Goal: Information Seeking & Learning: Learn about a topic

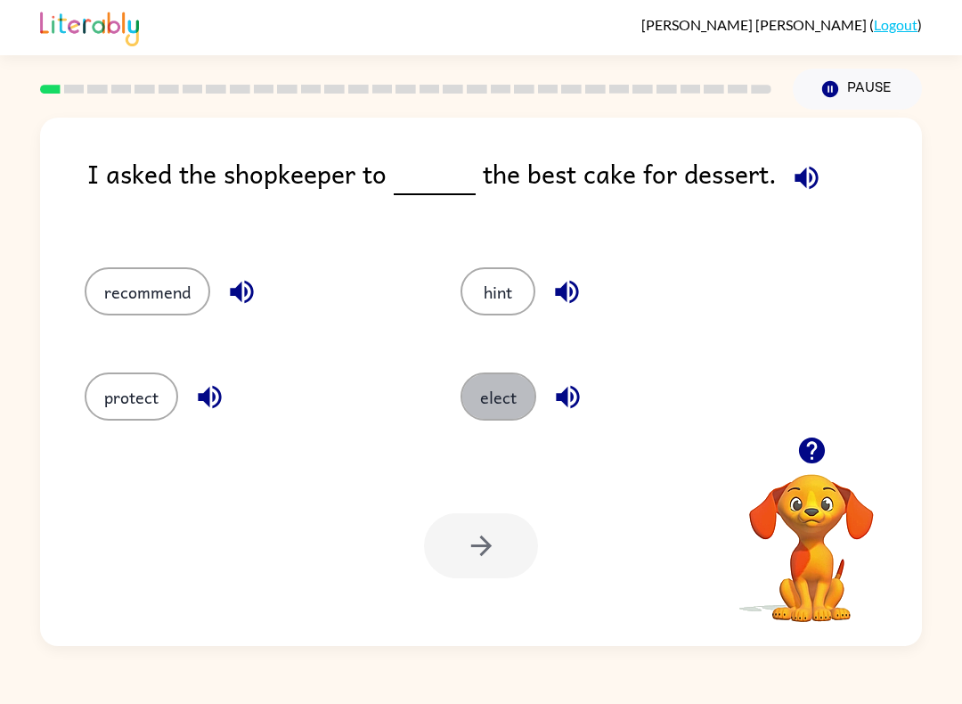
click at [491, 401] on button "elect" at bounding box center [498, 396] width 76 height 48
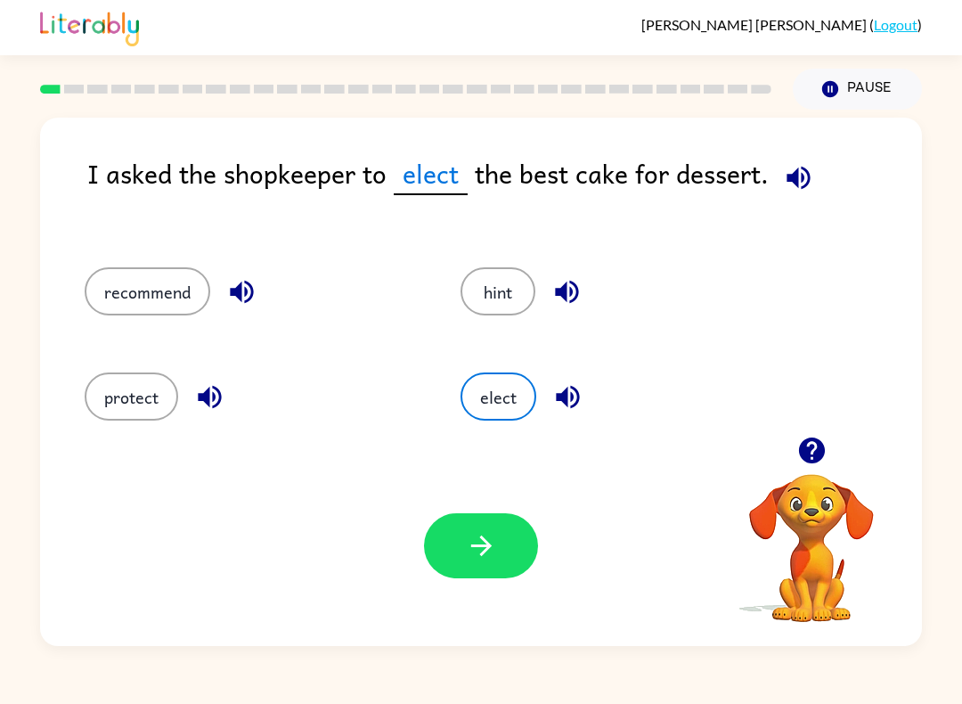
click at [495, 550] on icon "button" at bounding box center [481, 545] width 31 height 31
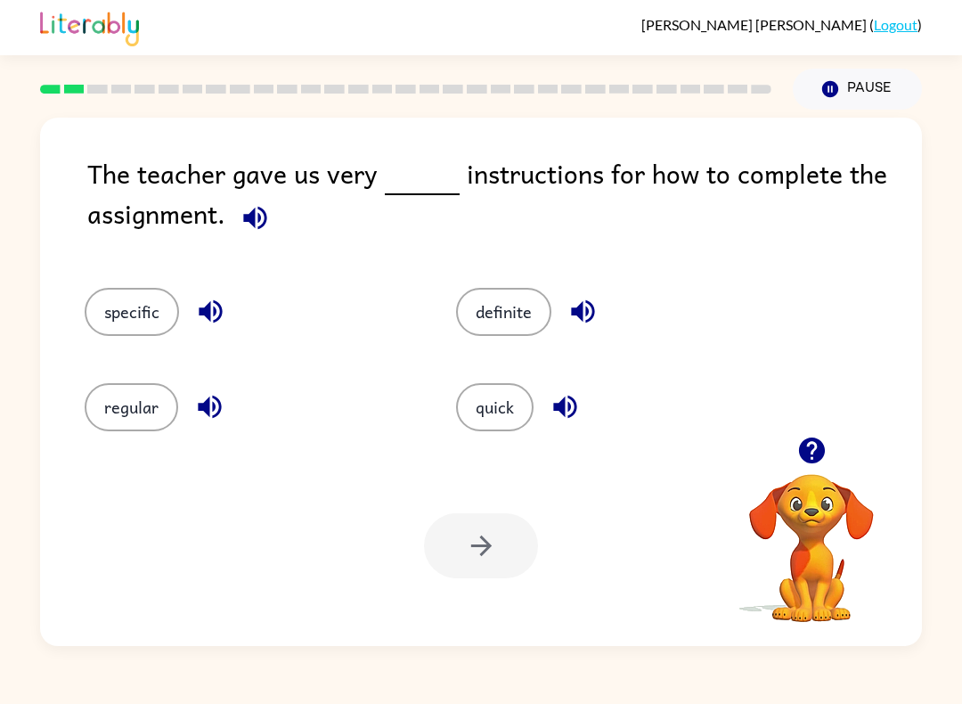
click at [127, 307] on button "specific" at bounding box center [132, 312] width 94 height 48
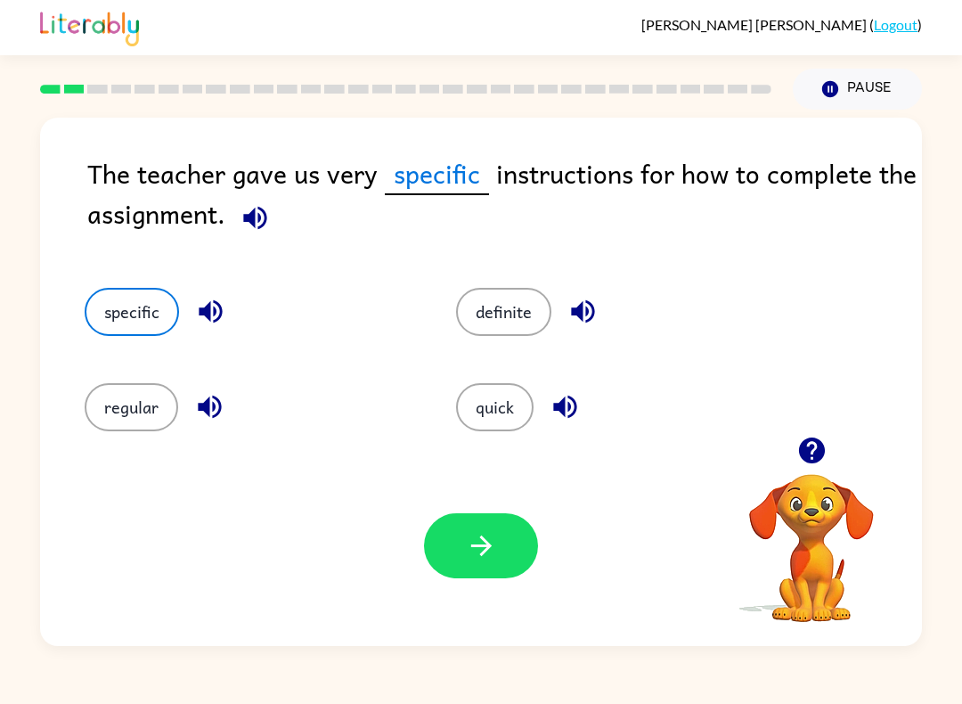
click at [486, 539] on icon "button" at bounding box center [481, 545] width 31 height 31
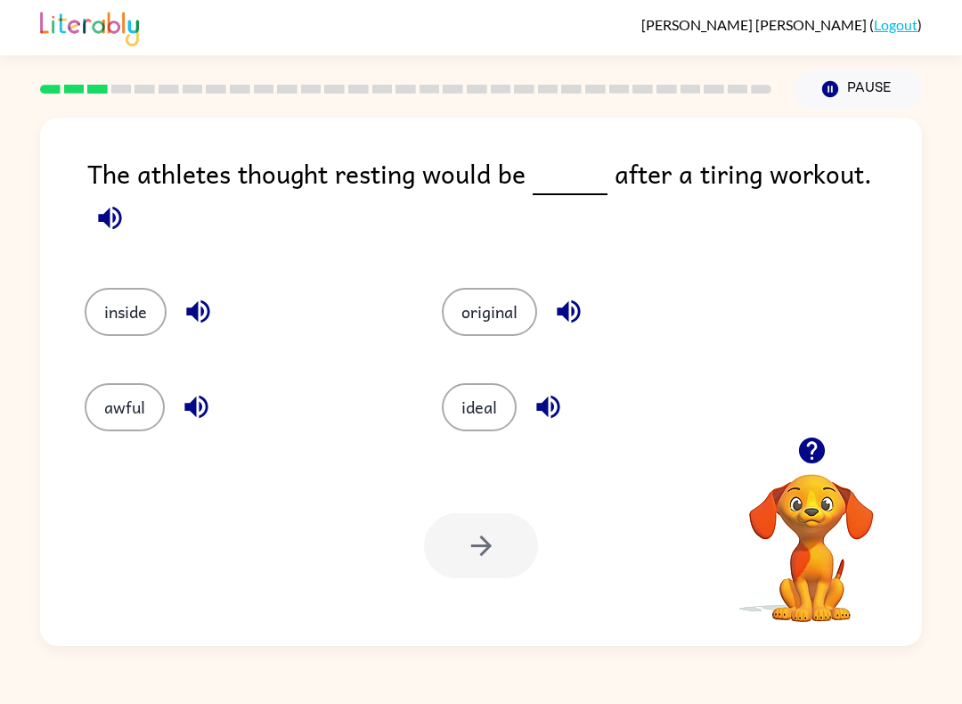
click at [461, 416] on button "ideal" at bounding box center [479, 407] width 75 height 48
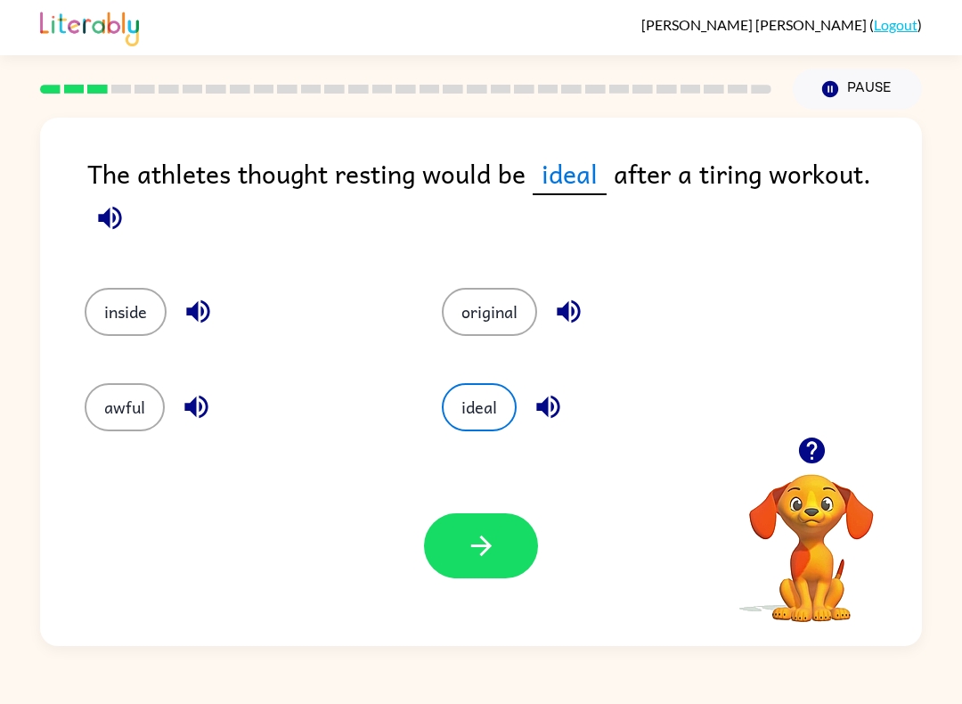
click at [470, 556] on icon "button" at bounding box center [481, 545] width 31 height 31
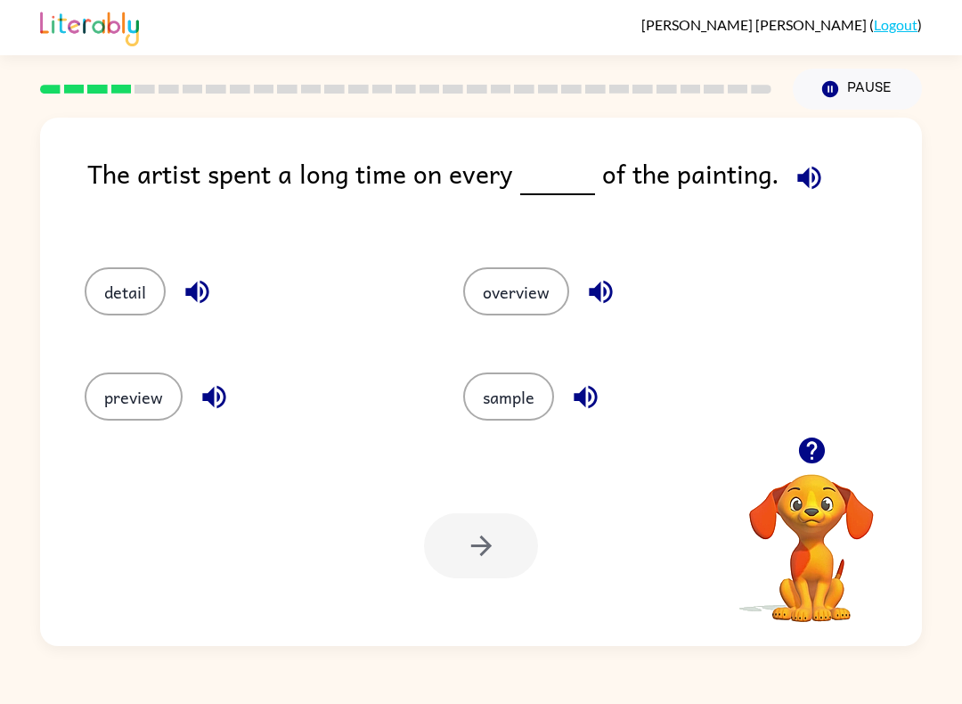
click at [101, 299] on button "detail" at bounding box center [125, 291] width 81 height 48
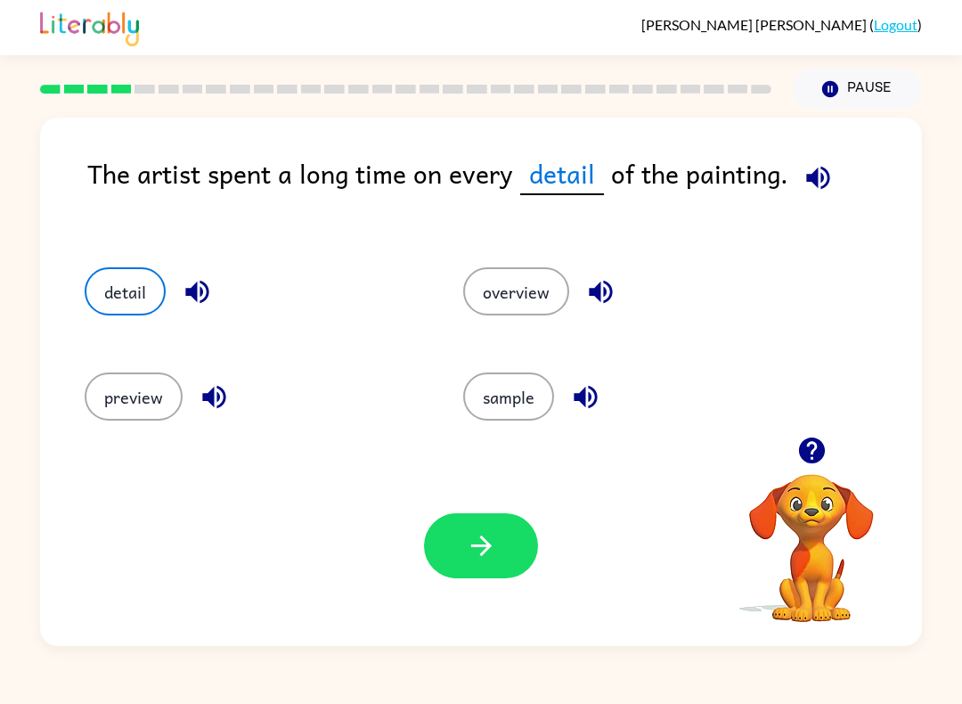
click at [524, 546] on button "button" at bounding box center [481, 545] width 114 height 65
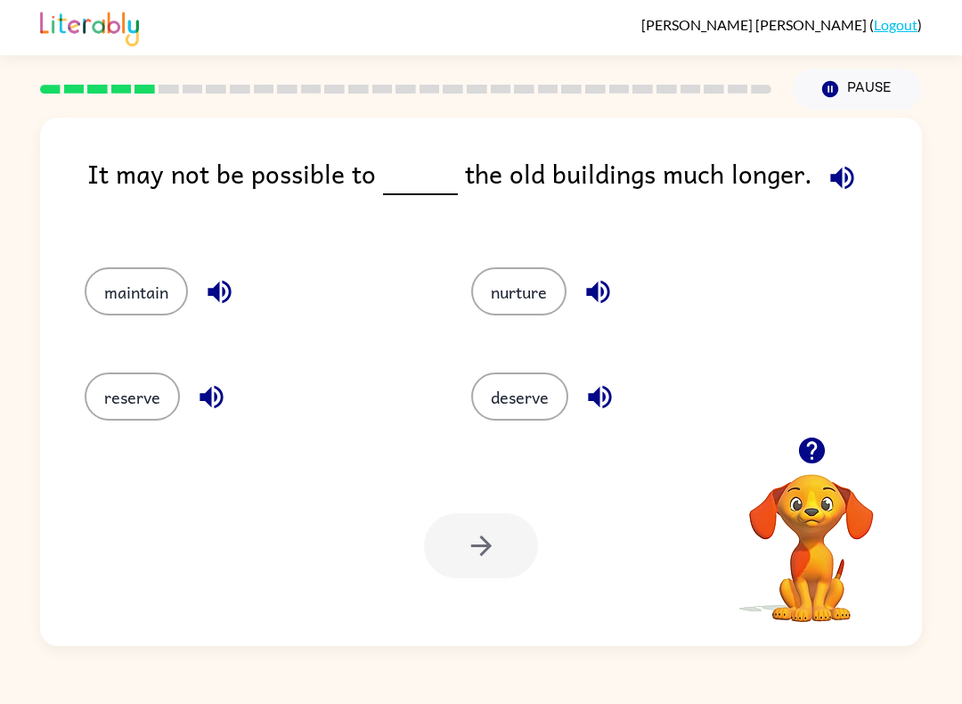
click at [110, 281] on button "maintain" at bounding box center [136, 291] width 103 height 48
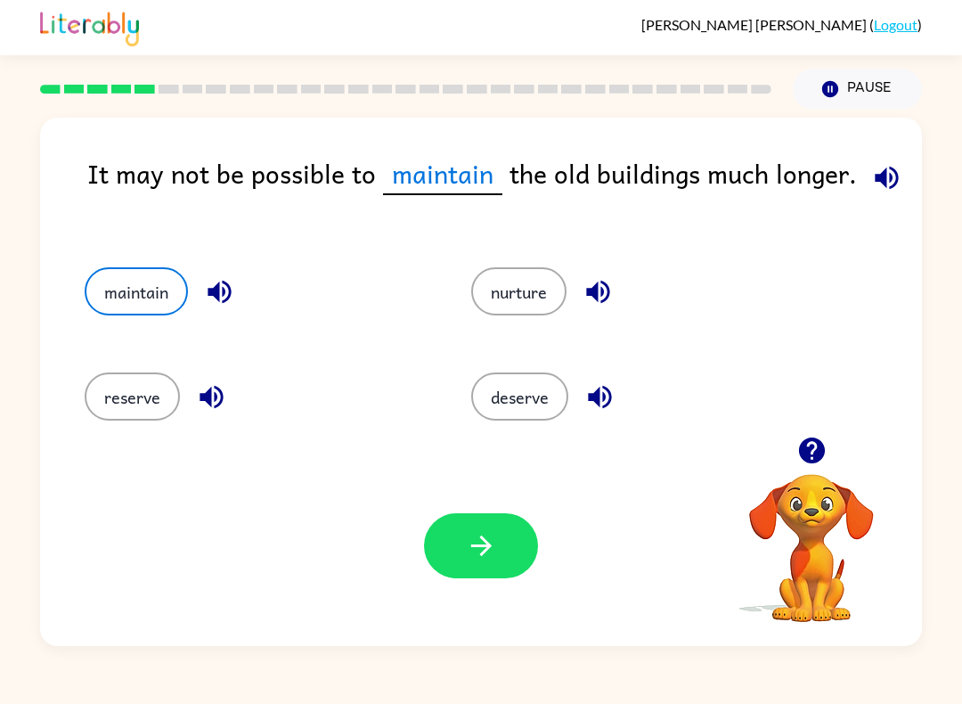
click at [457, 566] on button "button" at bounding box center [481, 545] width 114 height 65
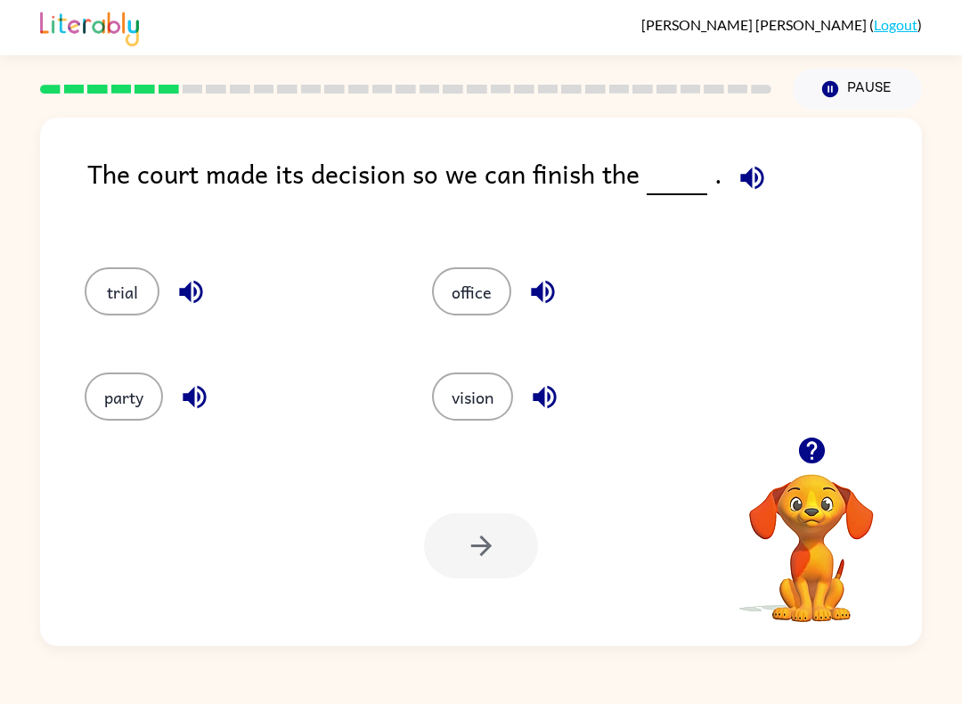
click at [100, 400] on button "party" at bounding box center [124, 396] width 78 height 48
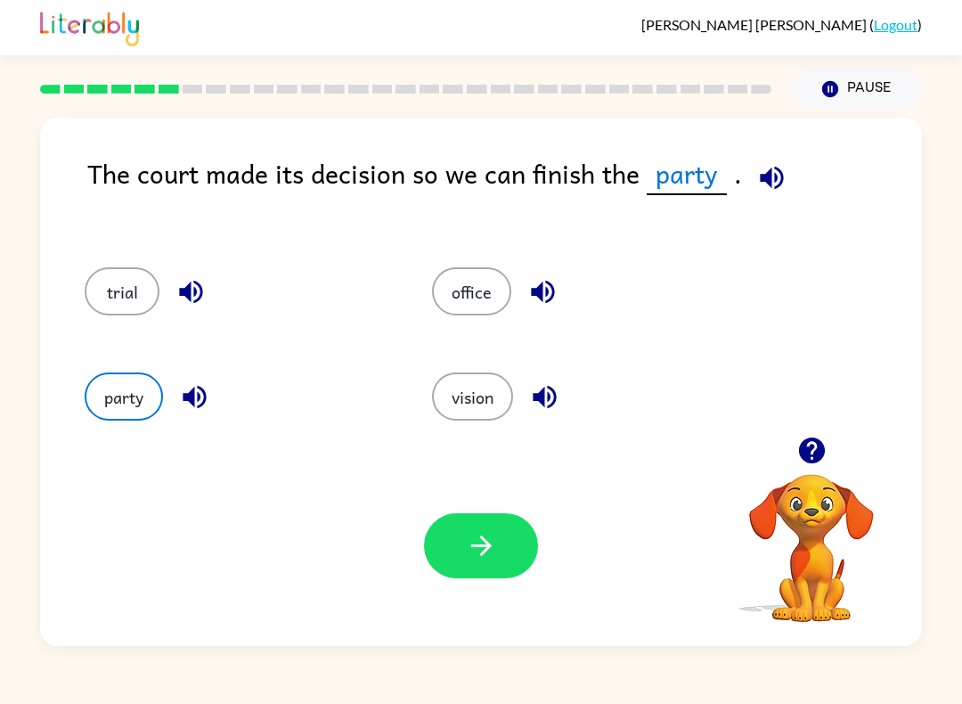
click at [457, 543] on button "button" at bounding box center [481, 545] width 114 height 65
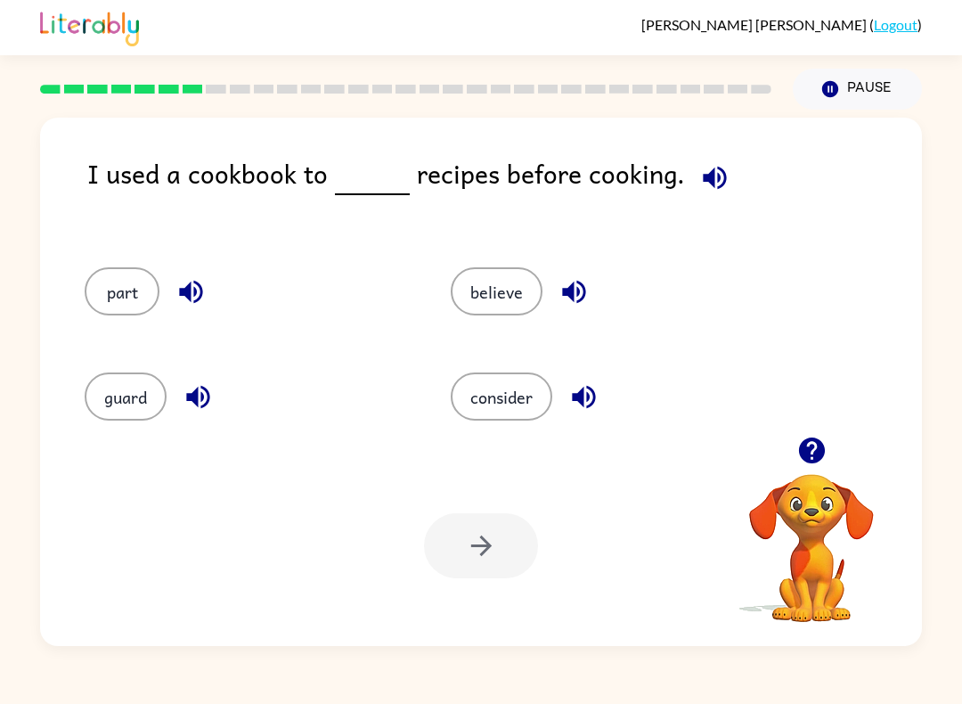
click at [134, 361] on div "guard" at bounding box center [234, 390] width 366 height 105
click at [110, 420] on button "guard" at bounding box center [126, 396] width 82 height 48
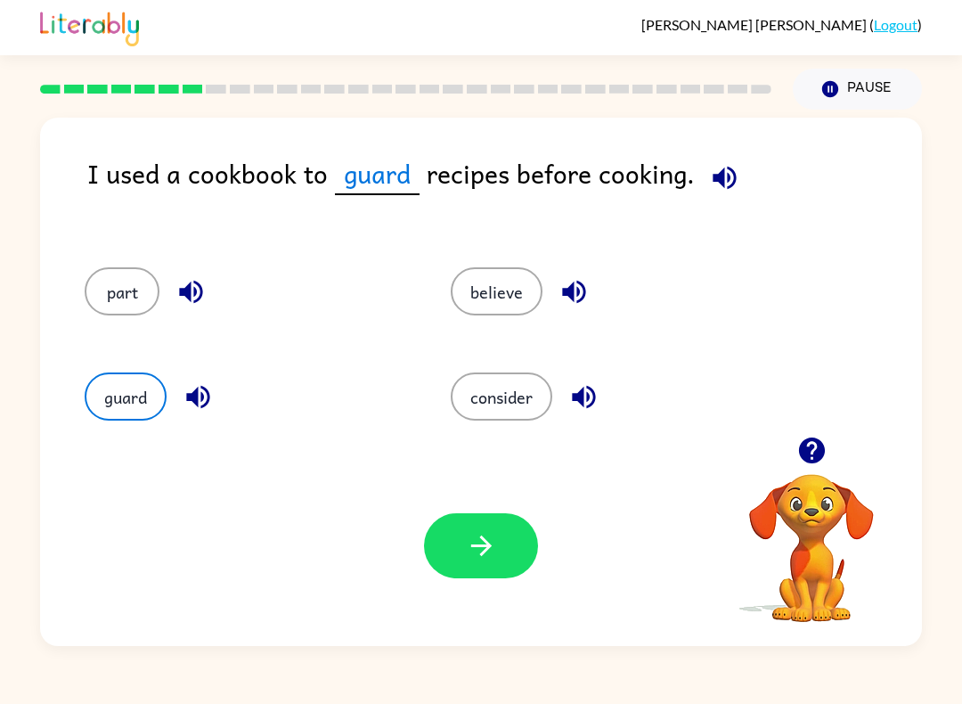
click at [496, 543] on icon "button" at bounding box center [481, 545] width 31 height 31
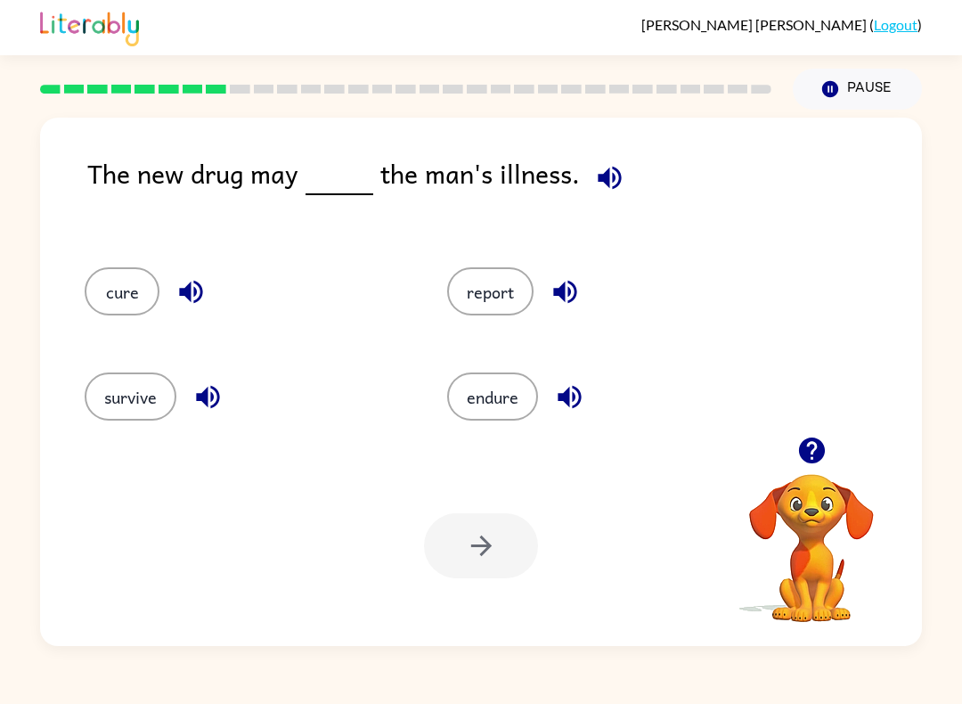
click at [530, 391] on button "endure" at bounding box center [492, 396] width 91 height 48
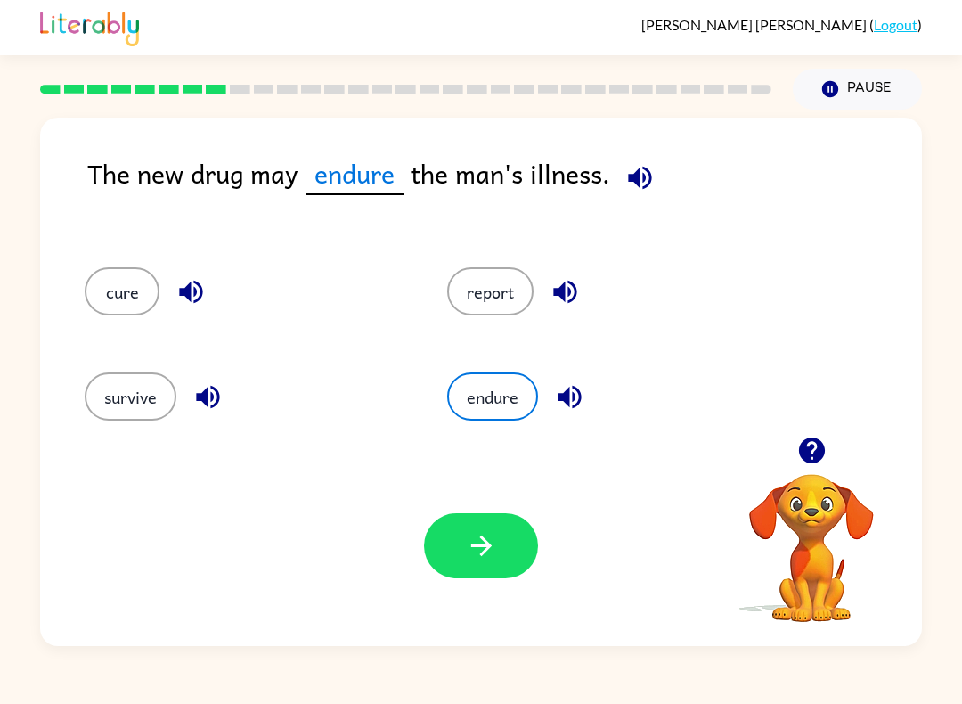
click at [497, 561] on button "button" at bounding box center [481, 545] width 114 height 65
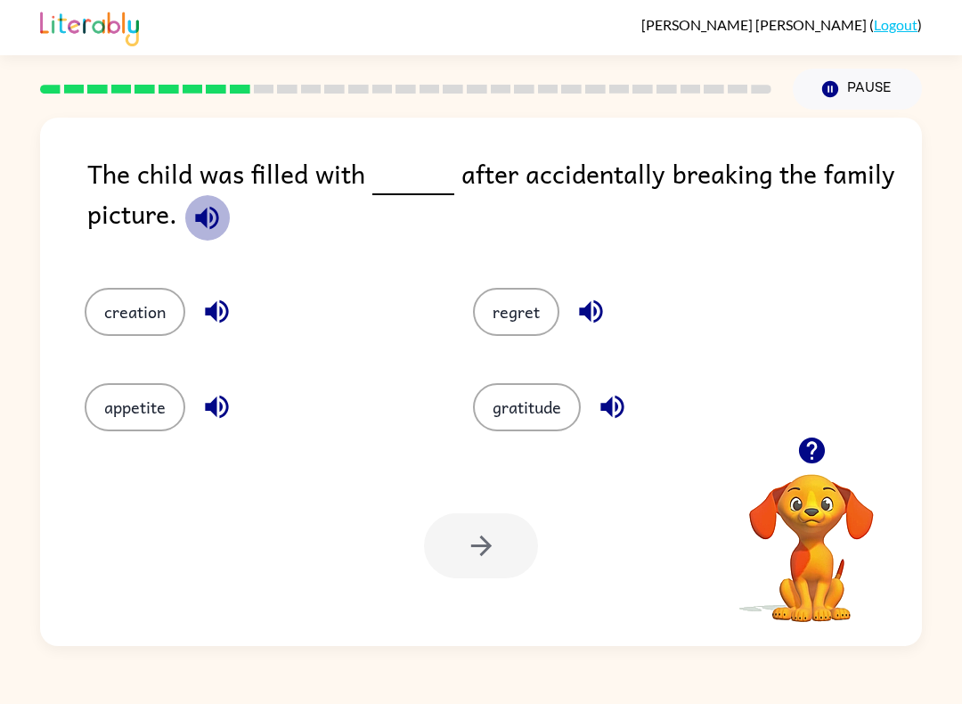
click at [211, 216] on icon "button" at bounding box center [207, 217] width 31 height 31
click at [119, 403] on button "appetite" at bounding box center [135, 407] width 101 height 48
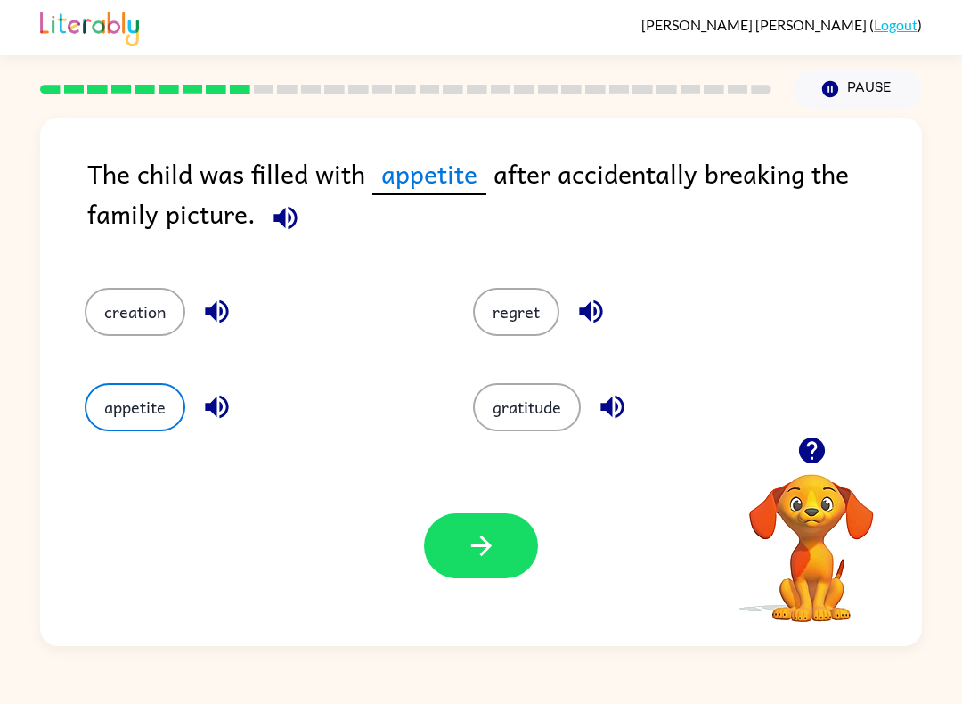
click at [508, 521] on button "button" at bounding box center [481, 545] width 114 height 65
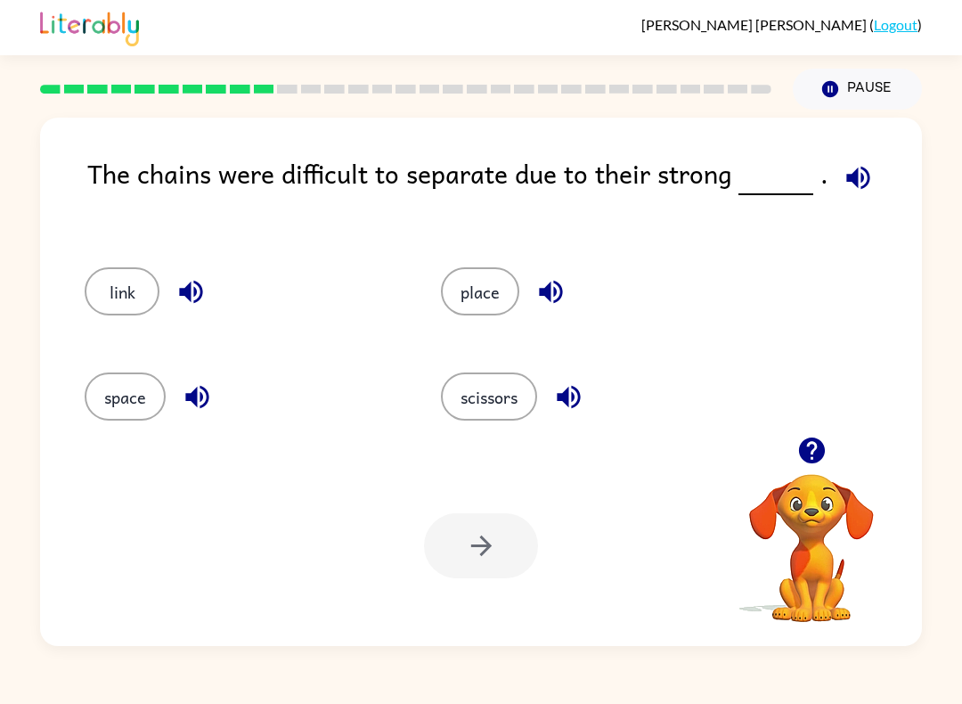
click at [859, 179] on icon "button" at bounding box center [858, 177] width 31 height 31
click at [835, 192] on button "button" at bounding box center [857, 177] width 45 height 45
click at [501, 412] on button "scissors" at bounding box center [489, 396] width 96 height 48
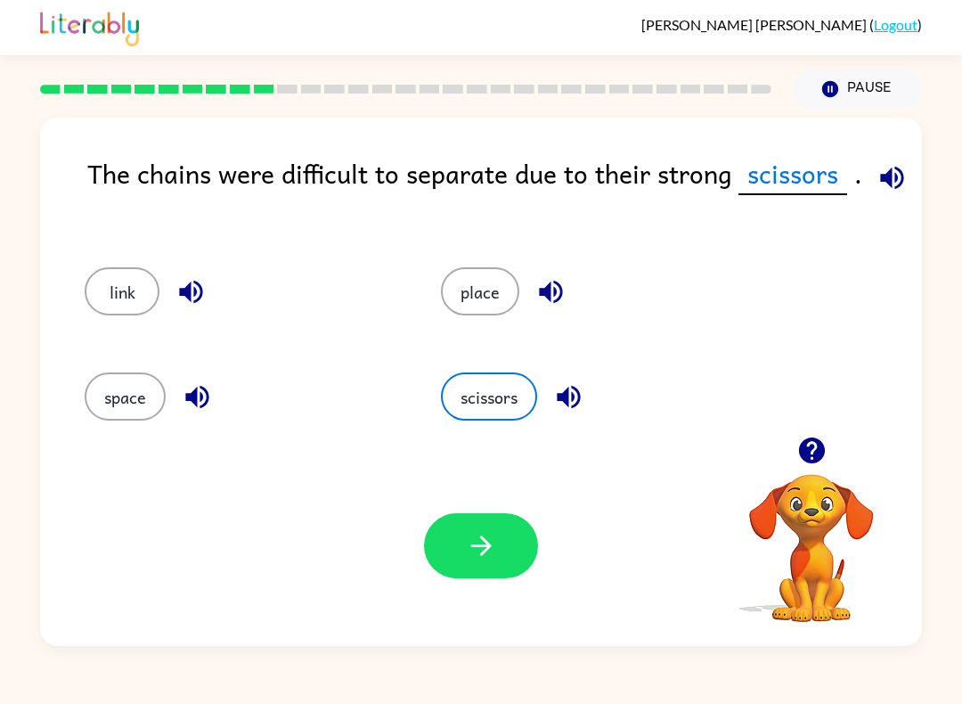
click at [151, 402] on button "space" at bounding box center [125, 396] width 81 height 48
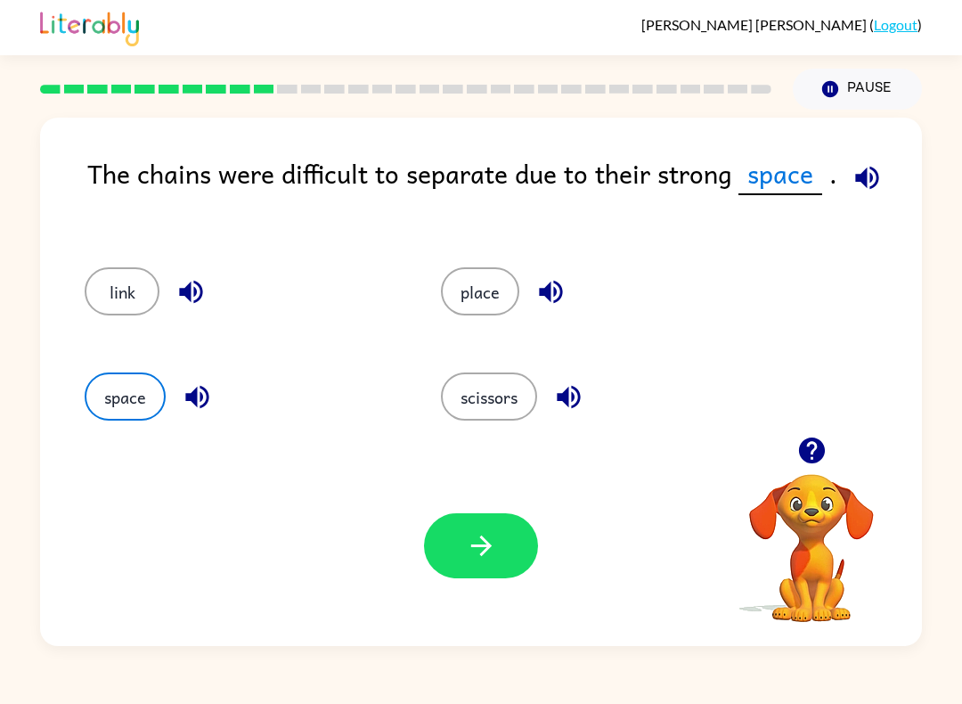
click at [126, 296] on button "link" at bounding box center [122, 291] width 75 height 48
click at [493, 281] on button "place" at bounding box center [480, 291] width 78 height 48
click at [436, 594] on div "Your browser must support playing .mp4 files to use Literably. Please try using…" at bounding box center [481, 545] width 882 height 200
click at [449, 577] on button "button" at bounding box center [481, 545] width 114 height 65
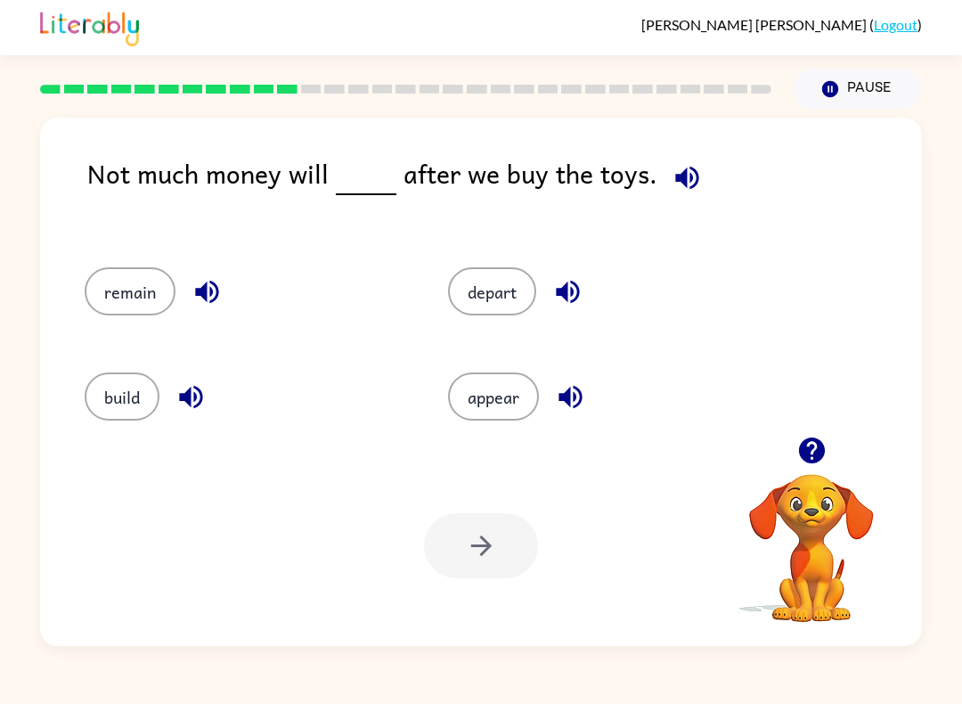
click at [110, 306] on button "remain" at bounding box center [130, 291] width 91 height 48
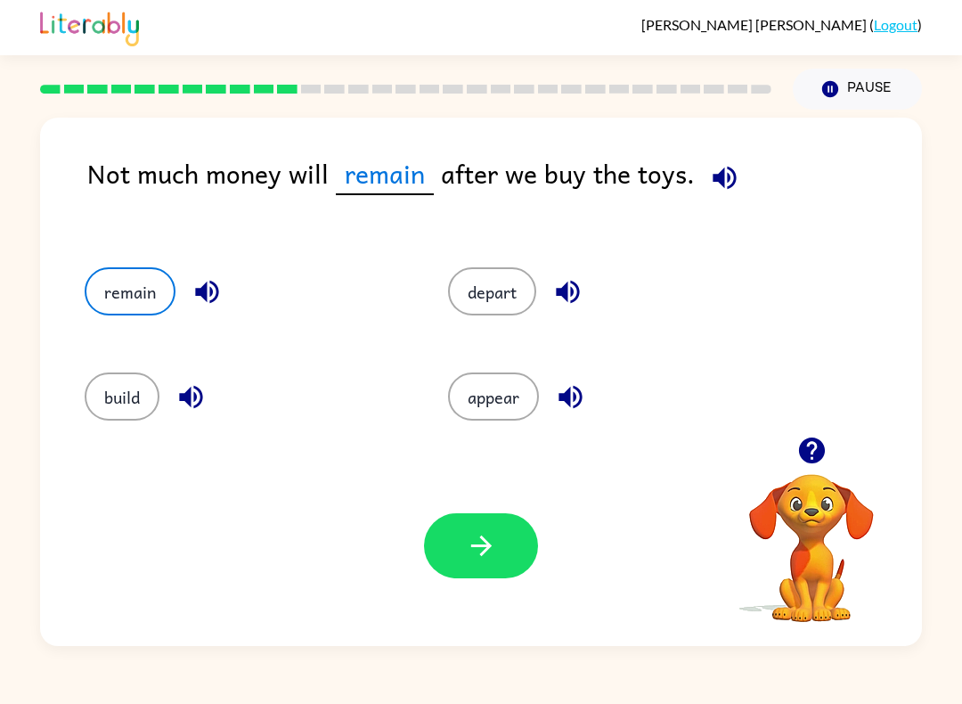
click at [489, 548] on icon "button" at bounding box center [480, 545] width 20 height 20
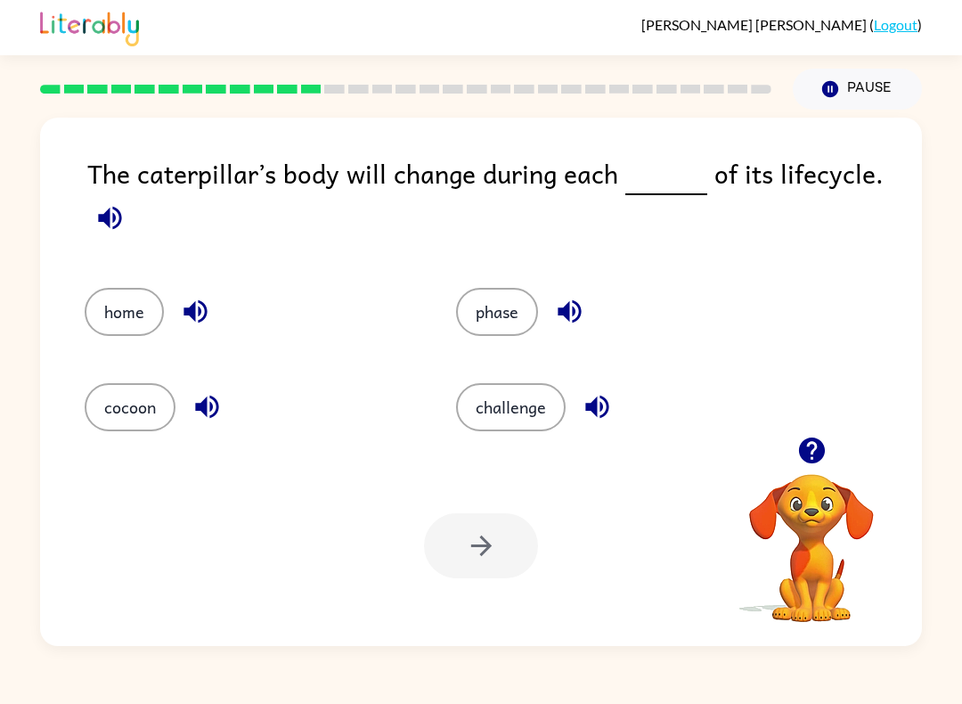
click at [110, 230] on icon "button" at bounding box center [109, 217] width 31 height 31
click at [520, 324] on button "phase" at bounding box center [497, 312] width 82 height 48
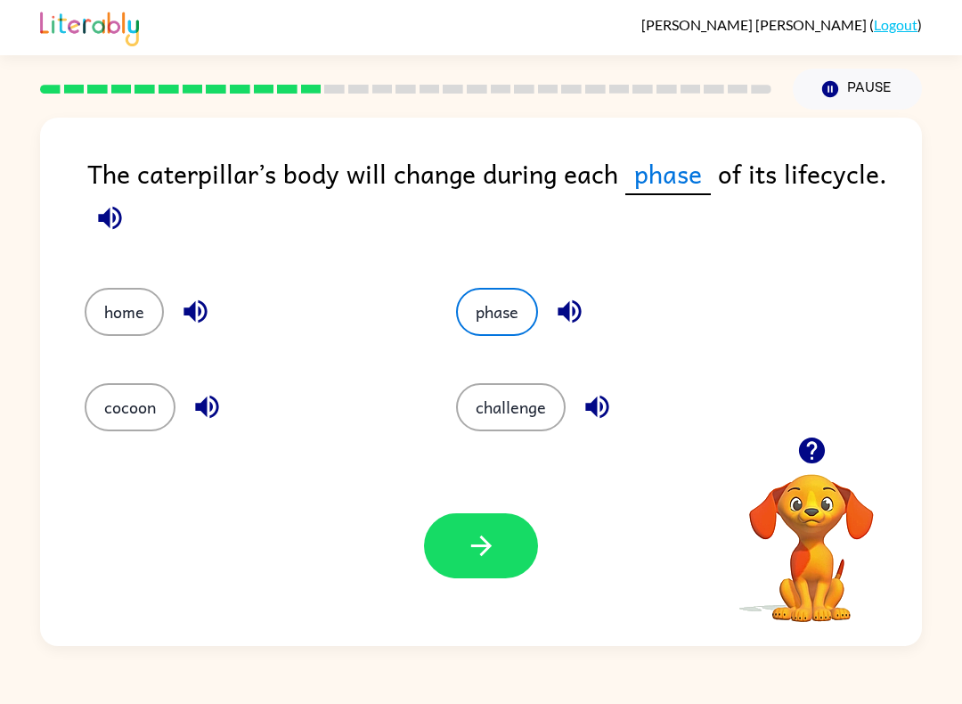
click at [489, 521] on button "button" at bounding box center [481, 545] width 114 height 65
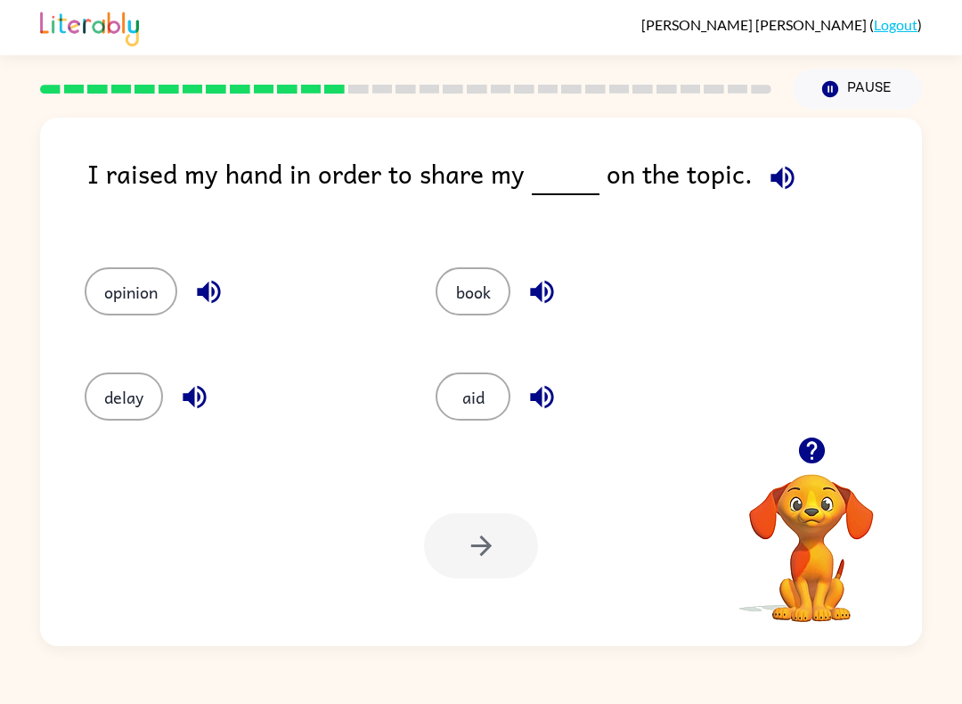
click at [772, 162] on button "button" at bounding box center [782, 177] width 45 height 45
click at [802, 169] on div "I raised my hand in order to share my on the topic." at bounding box center [504, 192] width 835 height 78
click at [786, 161] on button "button" at bounding box center [782, 177] width 45 height 45
click at [110, 287] on button "opinion" at bounding box center [131, 291] width 93 height 48
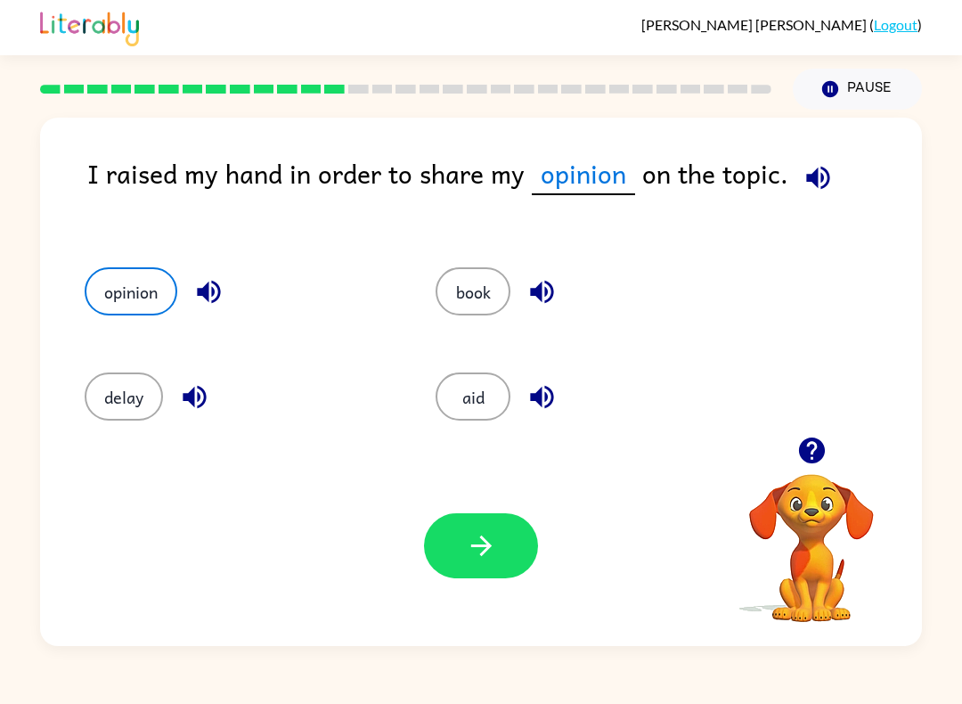
click at [485, 514] on button "button" at bounding box center [481, 545] width 114 height 65
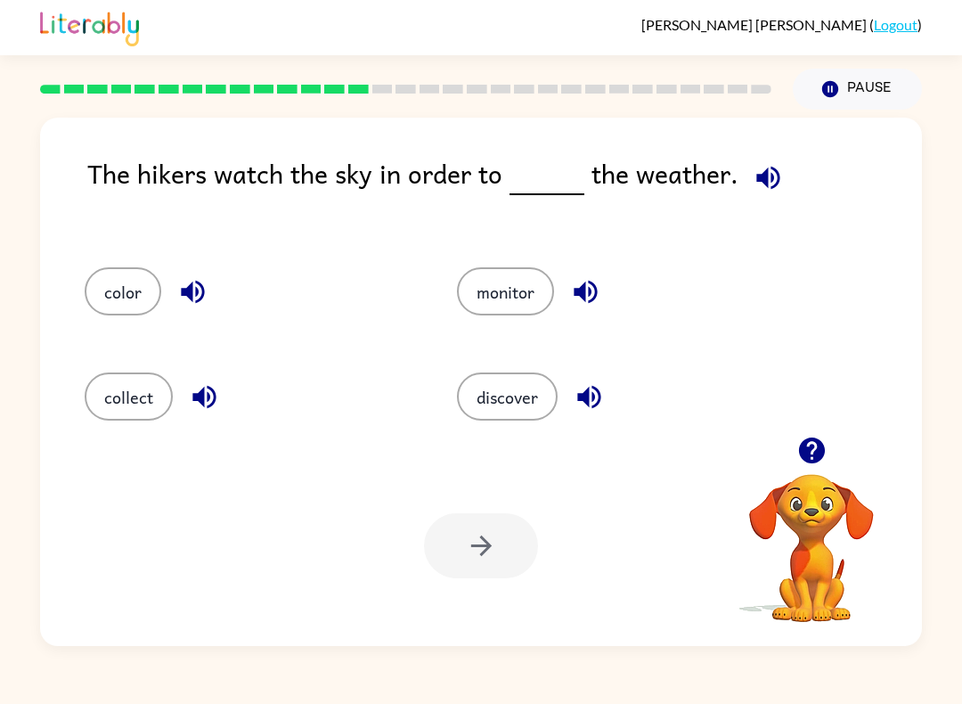
click at [532, 386] on button "discover" at bounding box center [507, 396] width 101 height 48
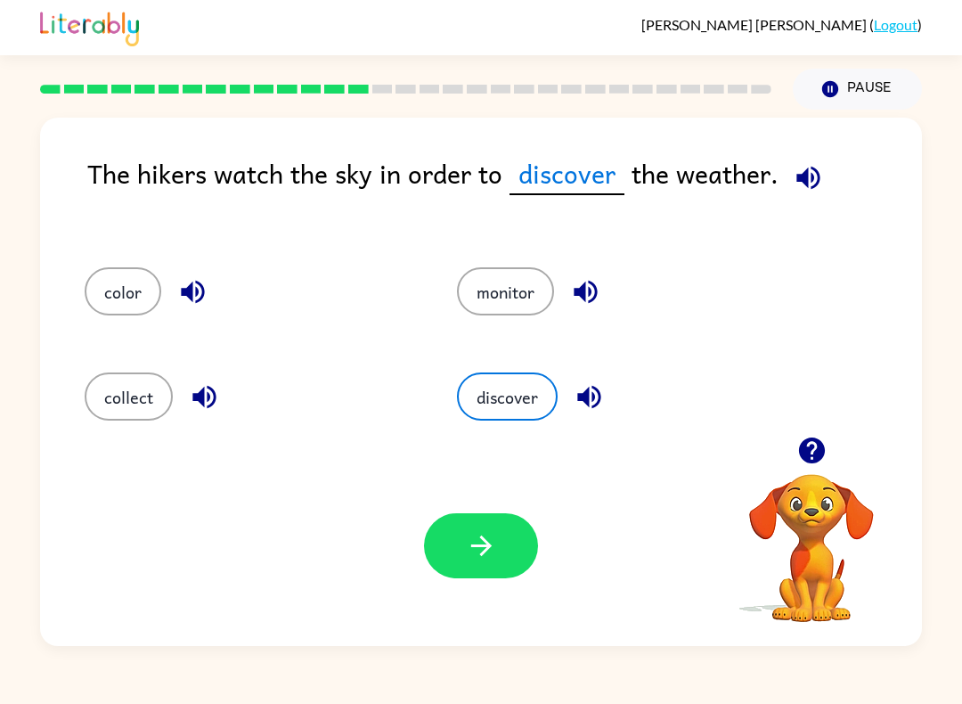
click at [481, 578] on button "button" at bounding box center [481, 545] width 114 height 65
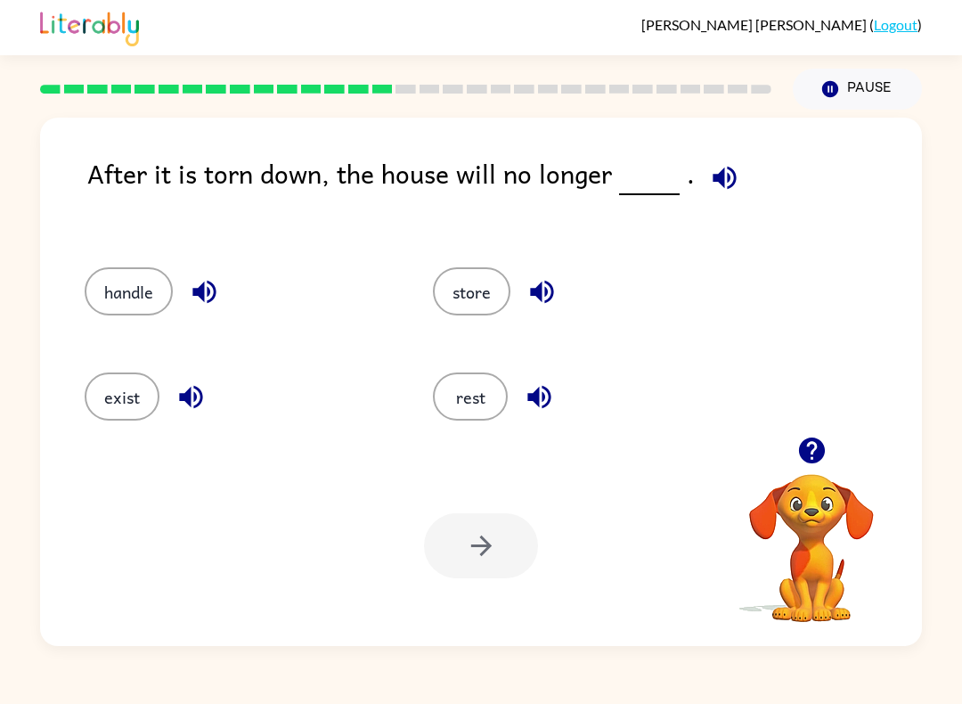
click at [713, 170] on icon "button" at bounding box center [724, 177] width 31 height 31
click at [105, 388] on button "exist" at bounding box center [122, 396] width 75 height 48
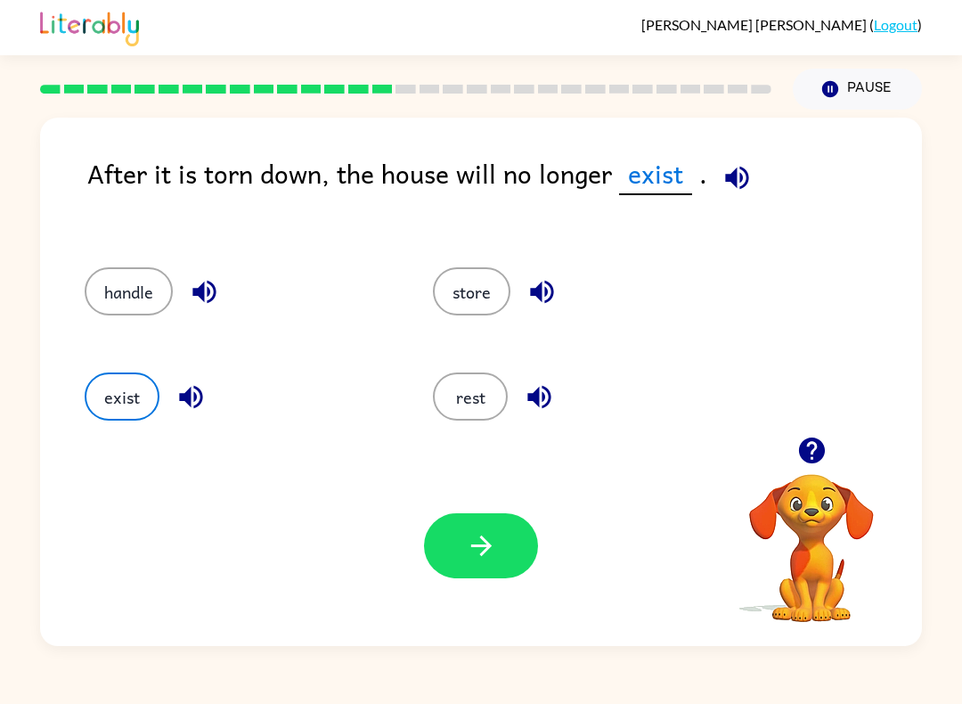
click at [485, 525] on button "button" at bounding box center [481, 545] width 114 height 65
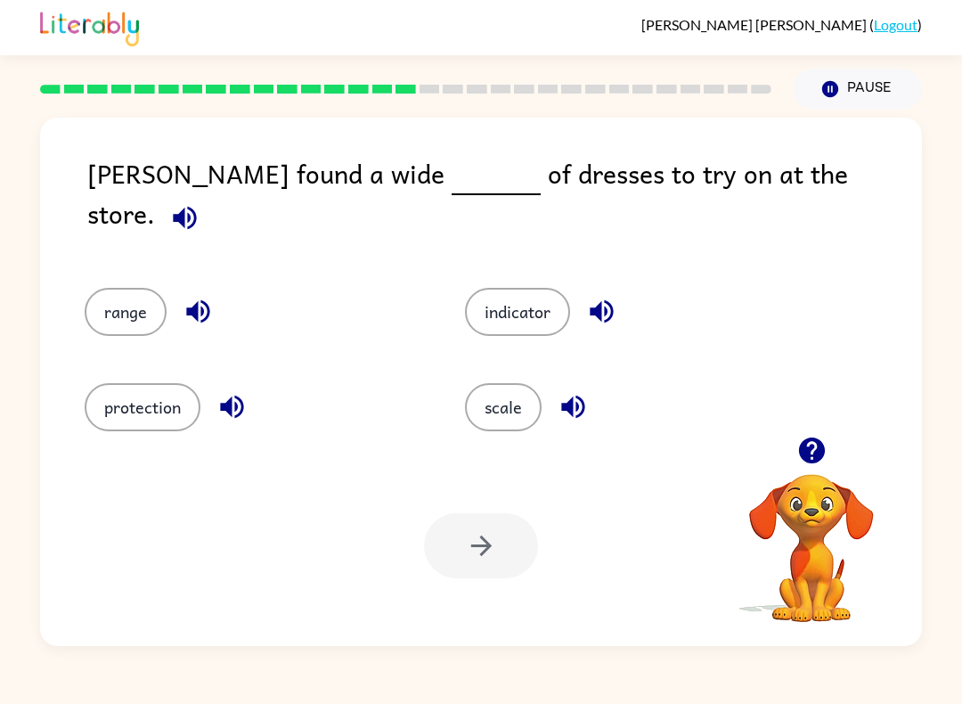
click at [200, 202] on icon "button" at bounding box center [184, 217] width 31 height 31
click at [834, 144] on div "[PERSON_NAME] found a wide of dresses to try on at the store. range indicator p…" at bounding box center [481, 382] width 882 height 528
click at [200, 202] on icon "button" at bounding box center [184, 217] width 31 height 31
click at [102, 294] on button "range" at bounding box center [126, 312] width 82 height 48
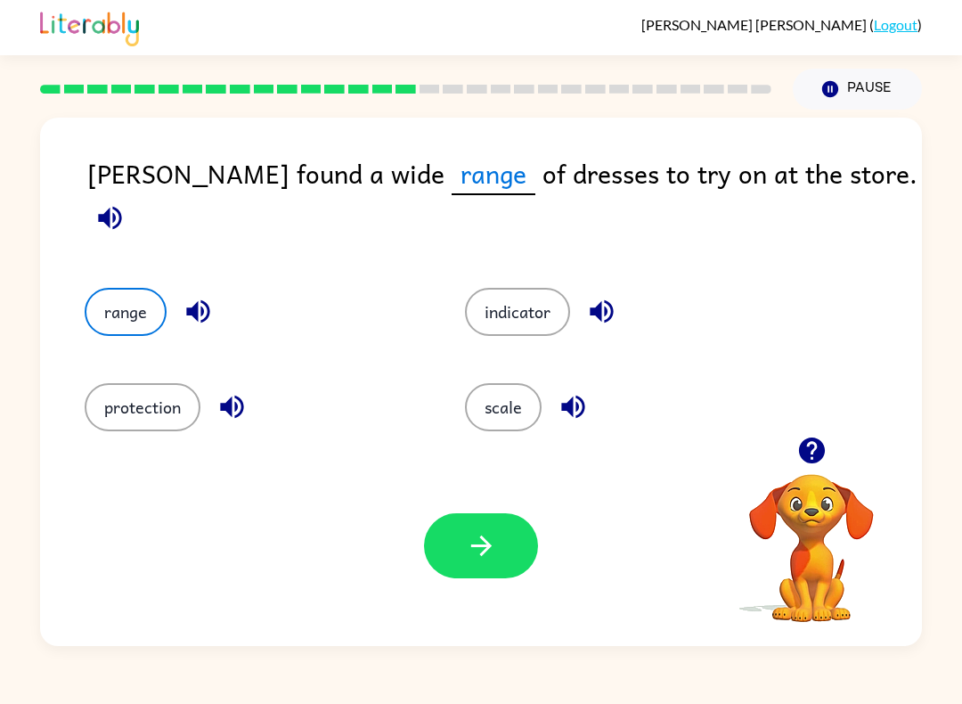
click at [566, 384] on button "button" at bounding box center [572, 406] width 45 height 45
click at [520, 412] on button "scale" at bounding box center [503, 407] width 77 height 48
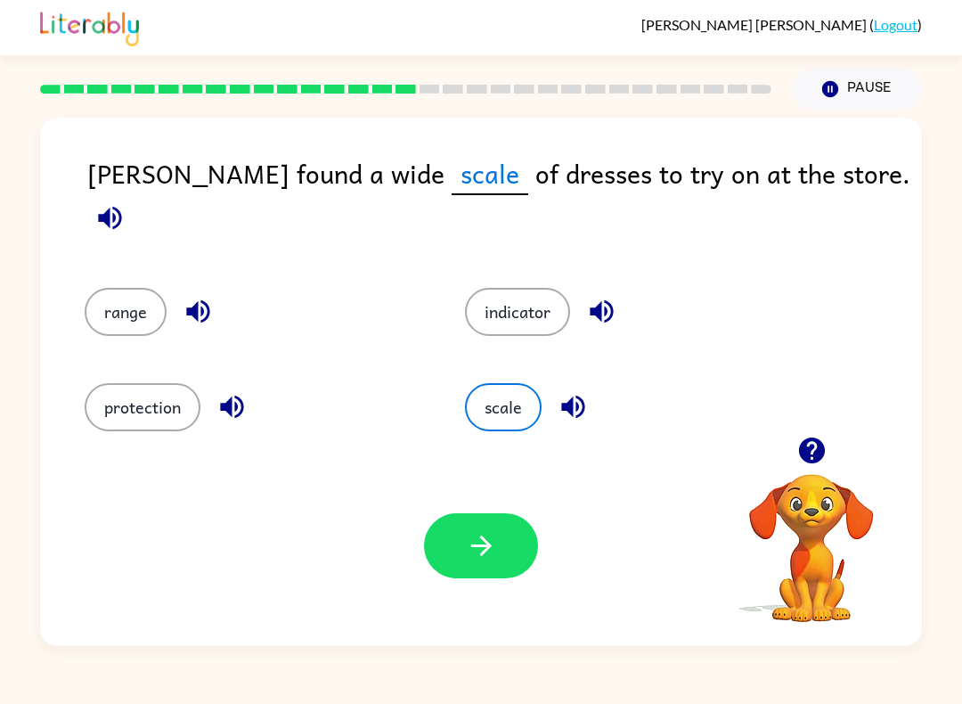
click at [502, 550] on button "button" at bounding box center [481, 545] width 114 height 65
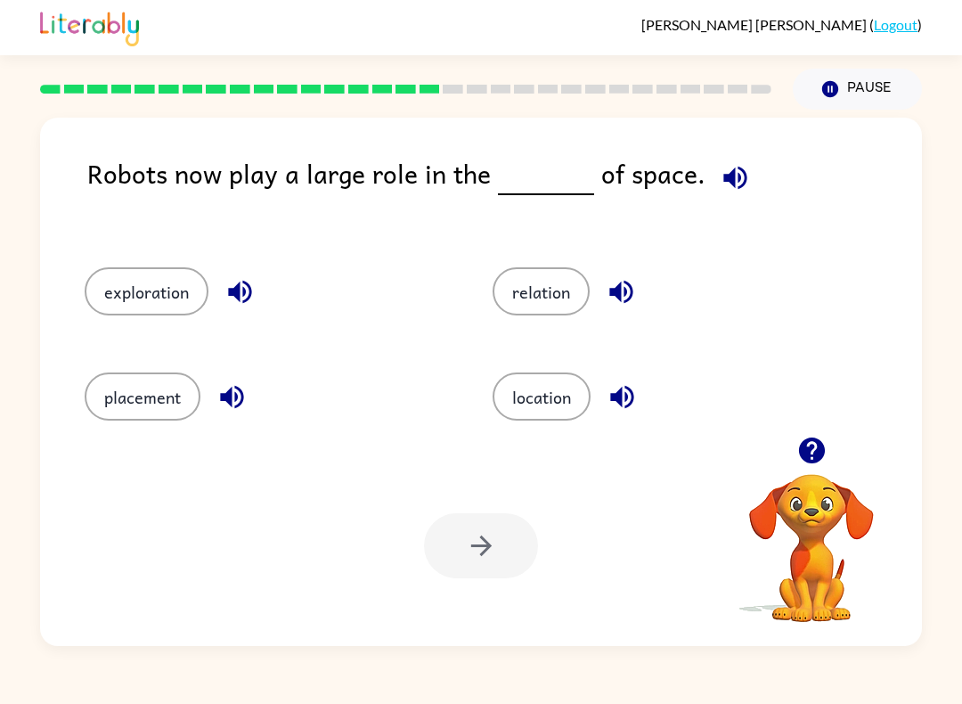
click at [730, 176] on icon "button" at bounding box center [735, 177] width 31 height 31
click at [721, 171] on icon "button" at bounding box center [735, 177] width 31 height 31
click at [744, 182] on button "button" at bounding box center [735, 177] width 45 height 45
click at [564, 298] on button "relation" at bounding box center [541, 291] width 97 height 48
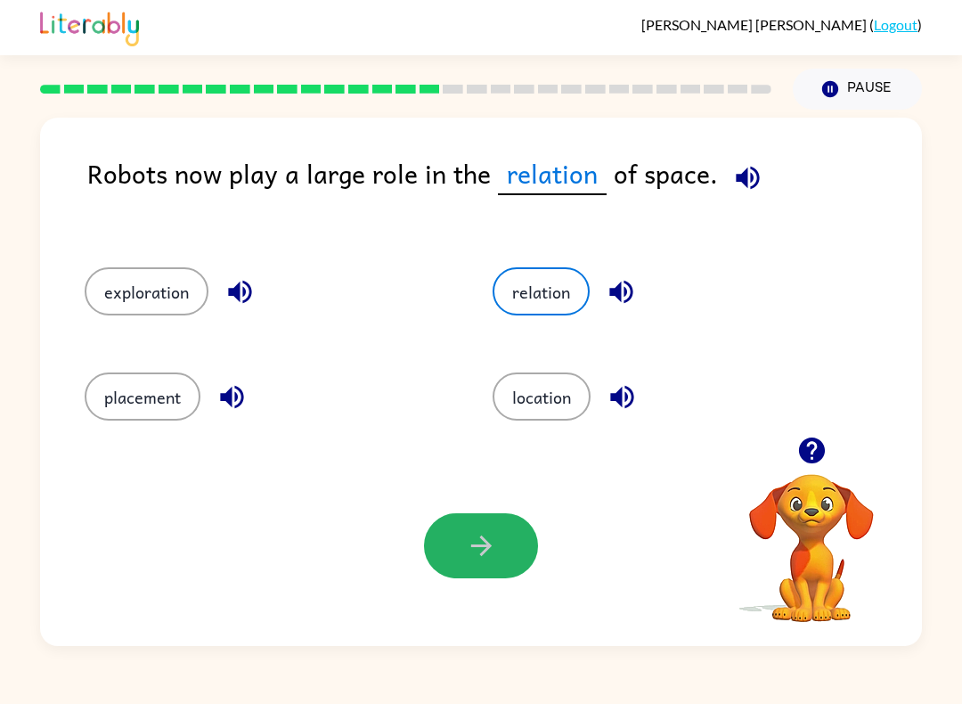
click at [452, 560] on button "button" at bounding box center [481, 545] width 114 height 65
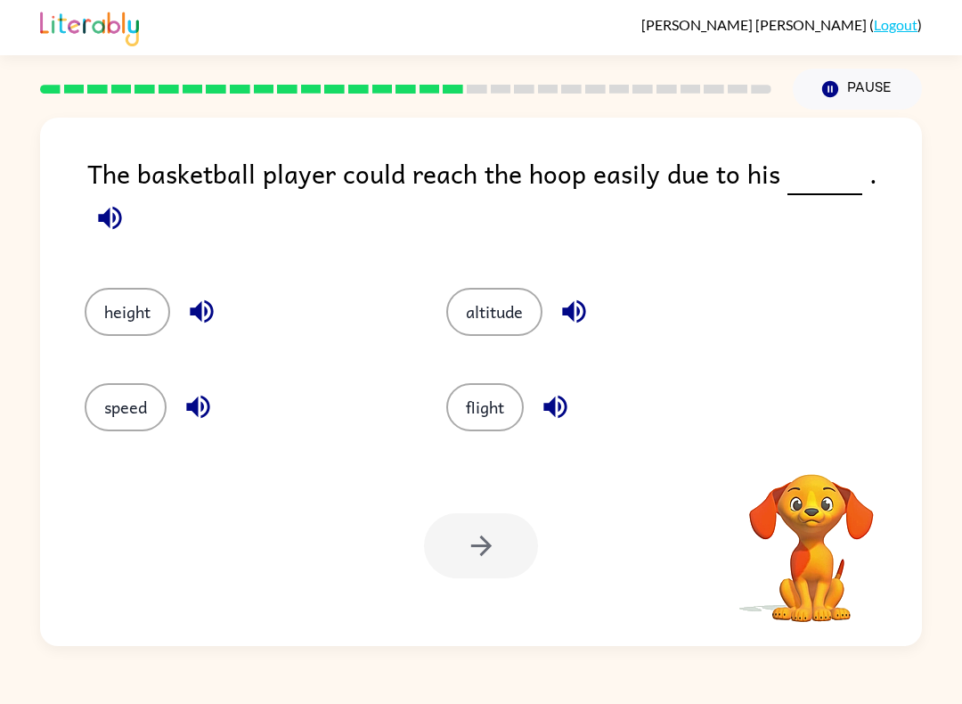
click at [133, 199] on button "button" at bounding box center [109, 217] width 45 height 45
click at [126, 202] on icon "button" at bounding box center [109, 217] width 31 height 31
click at [111, 436] on div "speed" at bounding box center [232, 396] width 362 height 95
click at [119, 419] on button "speed" at bounding box center [126, 407] width 82 height 48
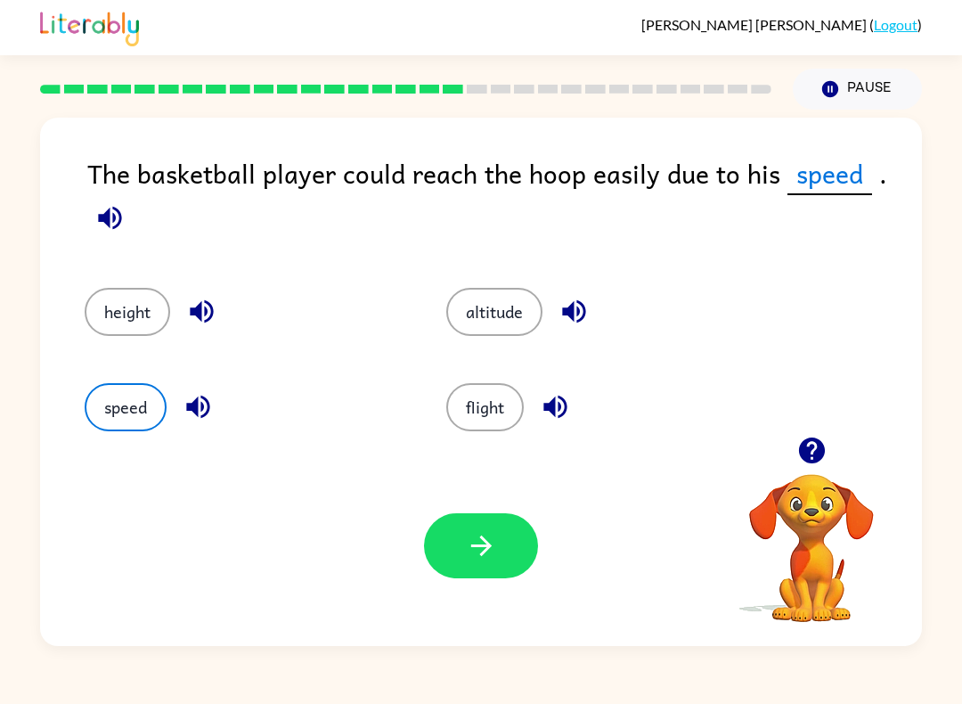
click at [192, 394] on icon "button" at bounding box center [198, 406] width 31 height 31
click at [552, 398] on icon "button" at bounding box center [555, 406] width 31 height 31
click at [586, 298] on icon "button" at bounding box center [573, 311] width 31 height 31
click at [216, 305] on icon "button" at bounding box center [201, 311] width 31 height 31
click at [136, 306] on button "height" at bounding box center [128, 312] width 86 height 48
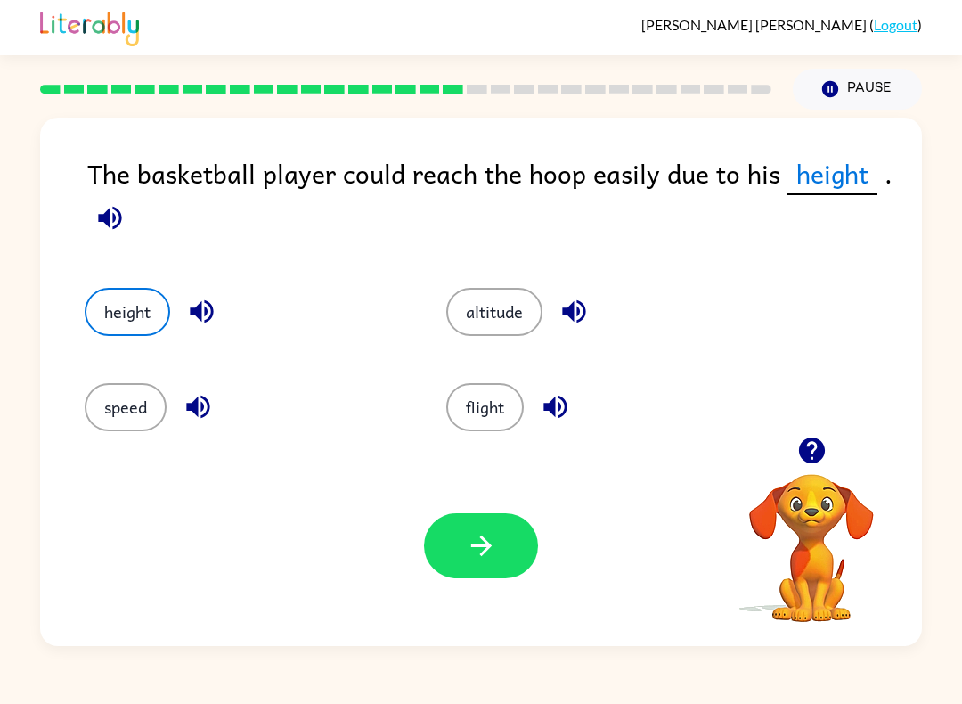
click at [485, 560] on icon "button" at bounding box center [481, 545] width 31 height 31
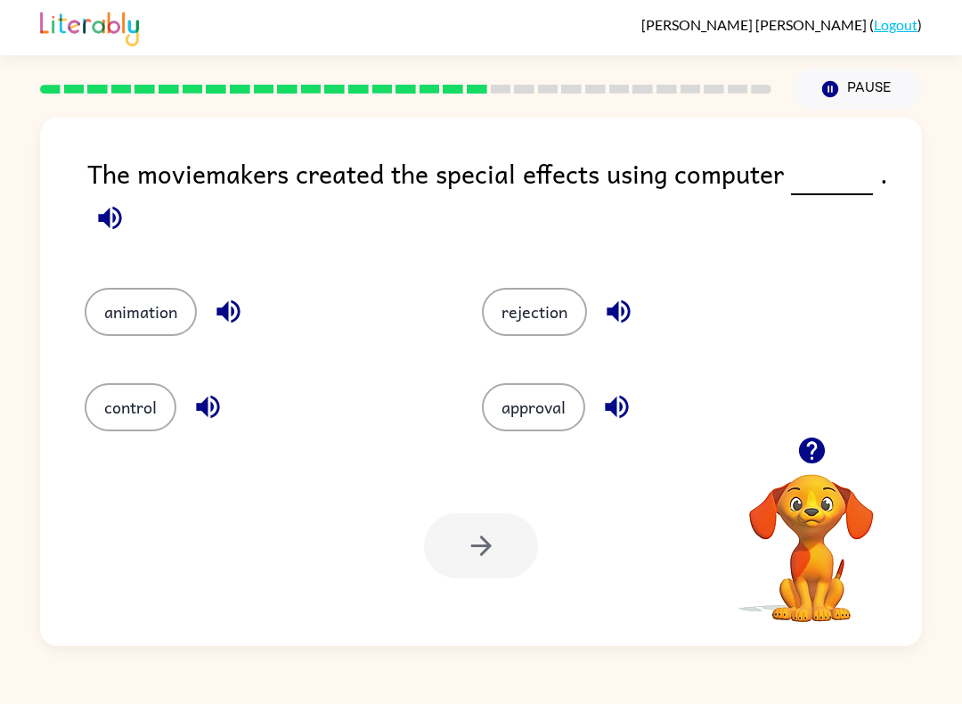
click at [111, 218] on icon "button" at bounding box center [109, 217] width 31 height 31
click at [133, 392] on button "control" at bounding box center [131, 407] width 92 height 48
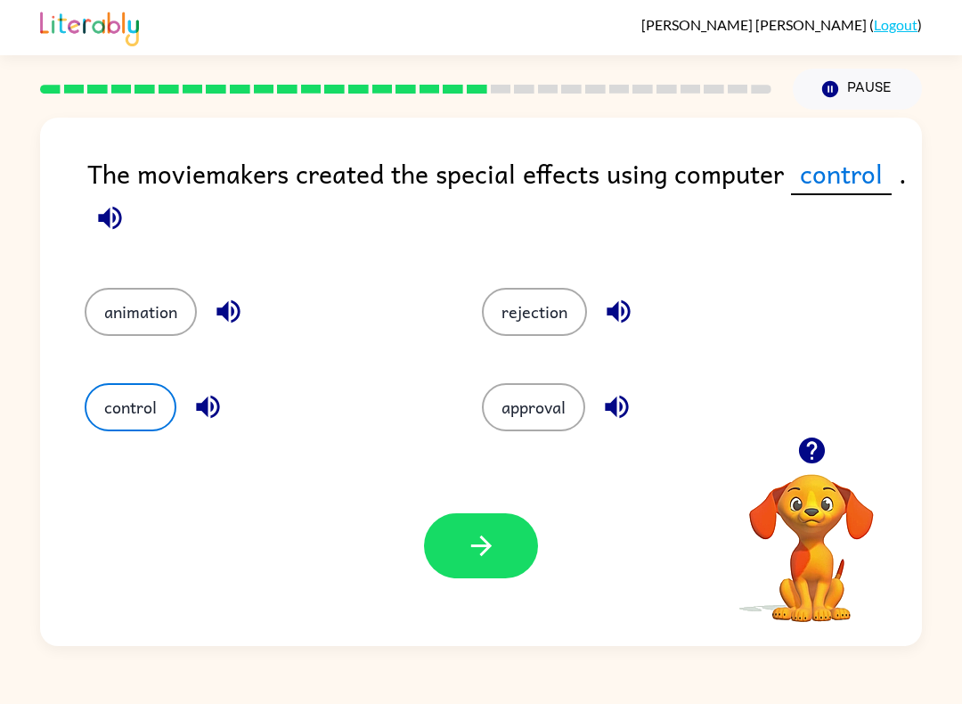
click at [474, 534] on icon "button" at bounding box center [481, 545] width 31 height 31
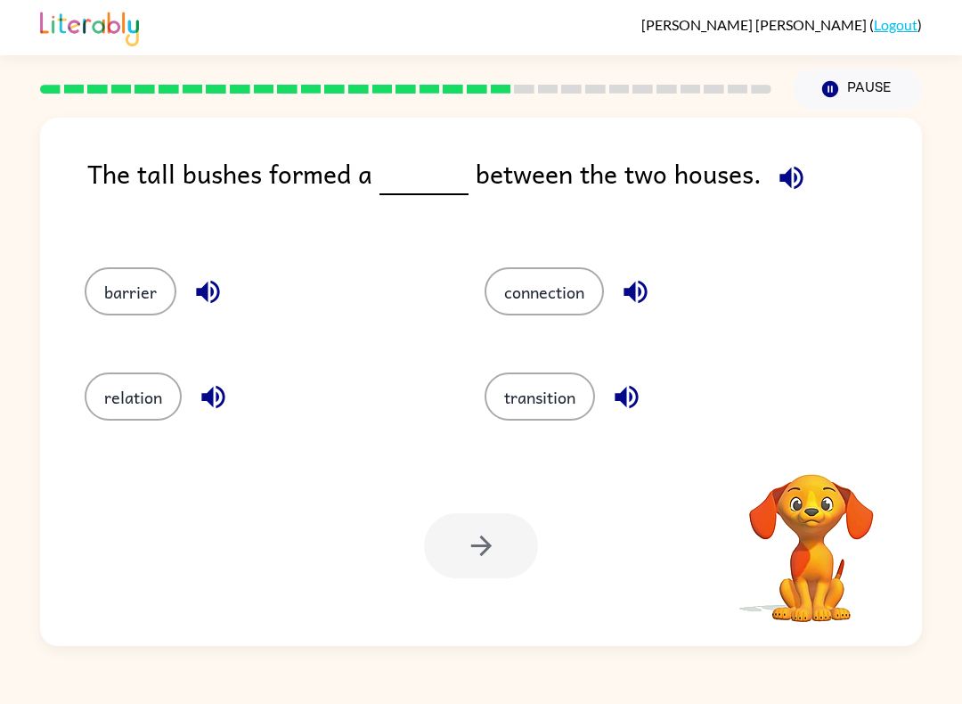
click at [791, 173] on icon "button" at bounding box center [790, 177] width 23 height 23
click at [599, 304] on button "connection" at bounding box center [544, 291] width 119 height 48
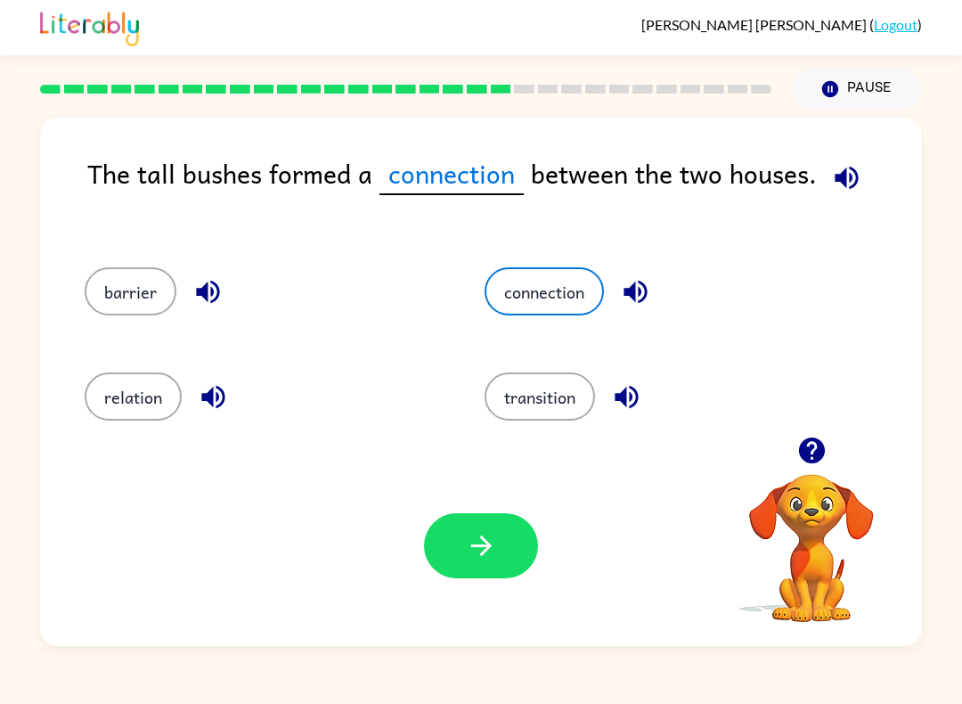
click at [487, 558] on icon "button" at bounding box center [481, 545] width 31 height 31
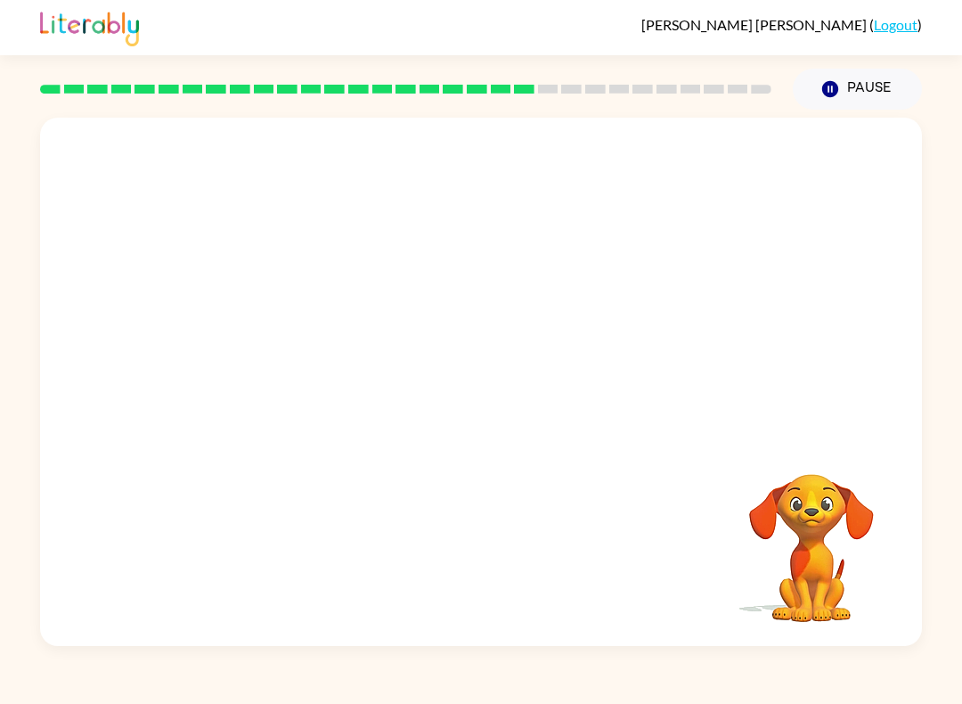
click at [326, 371] on video "Your browser must support playing .mp4 files to use Literably. Please try using…" at bounding box center [481, 277] width 882 height 319
click at [326, 377] on video "Your browser must support playing .mp4 files to use Literably. Please try using…" at bounding box center [481, 277] width 882 height 319
click at [297, 387] on video "Your browser must support playing .mp4 files to use Literably. Please try using…" at bounding box center [481, 277] width 882 height 319
click at [305, 386] on video "Your browser must support playing .mp4 files to use Literably. Please try using…" at bounding box center [481, 277] width 882 height 319
click at [787, 471] on video "Your browser must support playing .mp4 files to use Literably. Please try using…" at bounding box center [811, 535] width 178 height 178
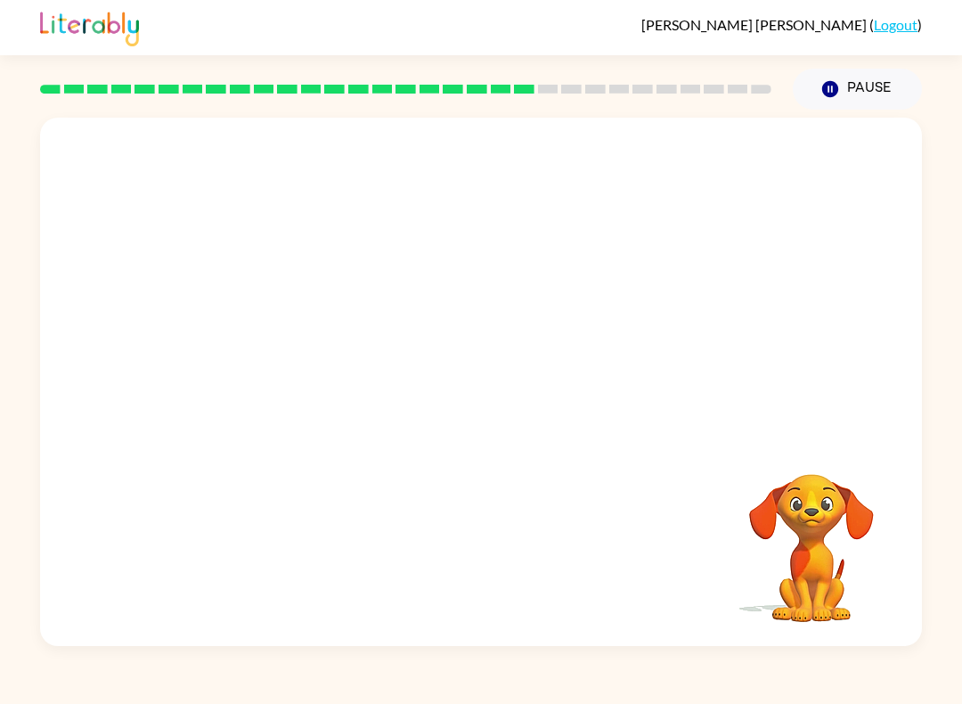
click at [888, 434] on video "Your browser must support playing .mp4 files to use Literably. Please try using…" at bounding box center [481, 277] width 882 height 319
click at [326, 348] on video "Your browser must support playing .mp4 files to use Literably. Please try using…" at bounding box center [481, 277] width 882 height 319
click at [518, 386] on div at bounding box center [481, 390] width 114 height 65
click at [504, 407] on button "button" at bounding box center [481, 390] width 114 height 65
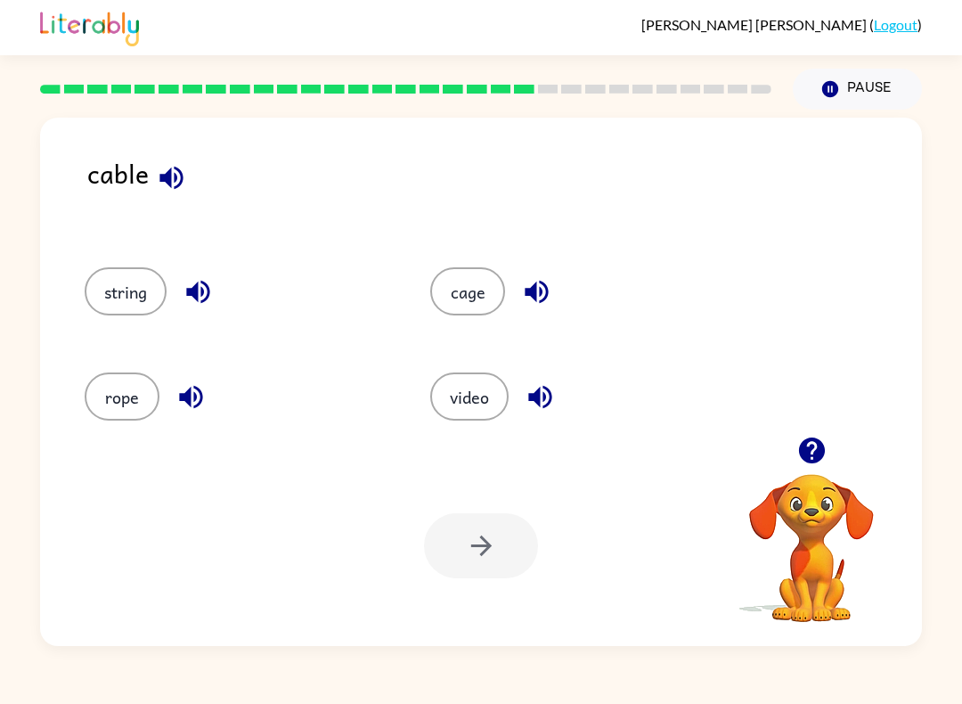
click at [178, 166] on icon "button" at bounding box center [171, 177] width 31 height 31
click at [136, 273] on button "string" at bounding box center [126, 291] width 82 height 48
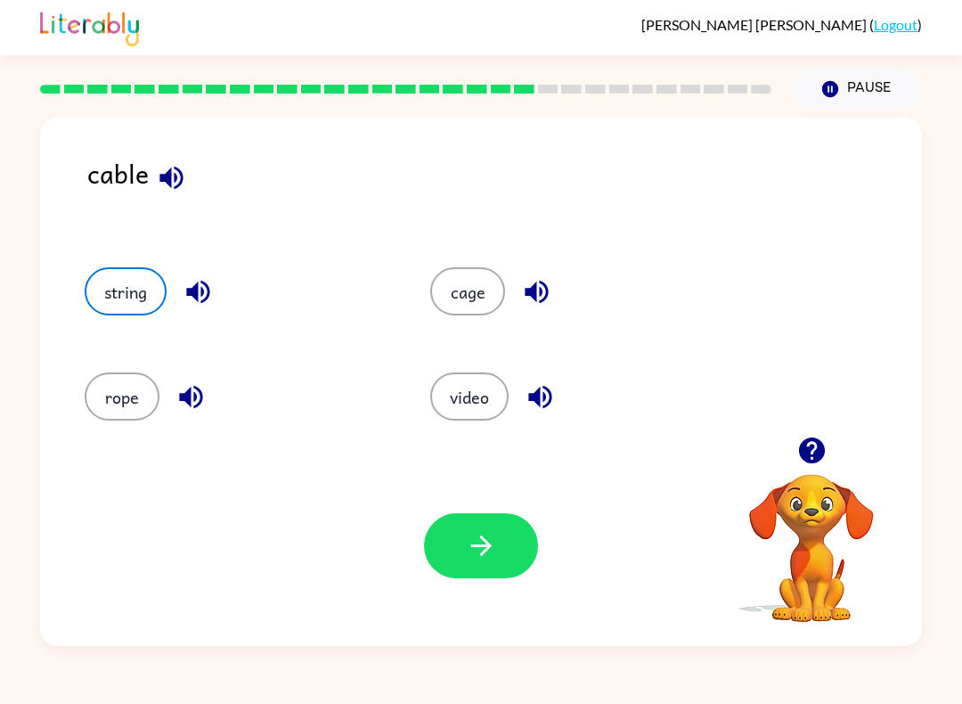
click at [501, 566] on button "button" at bounding box center [481, 545] width 114 height 65
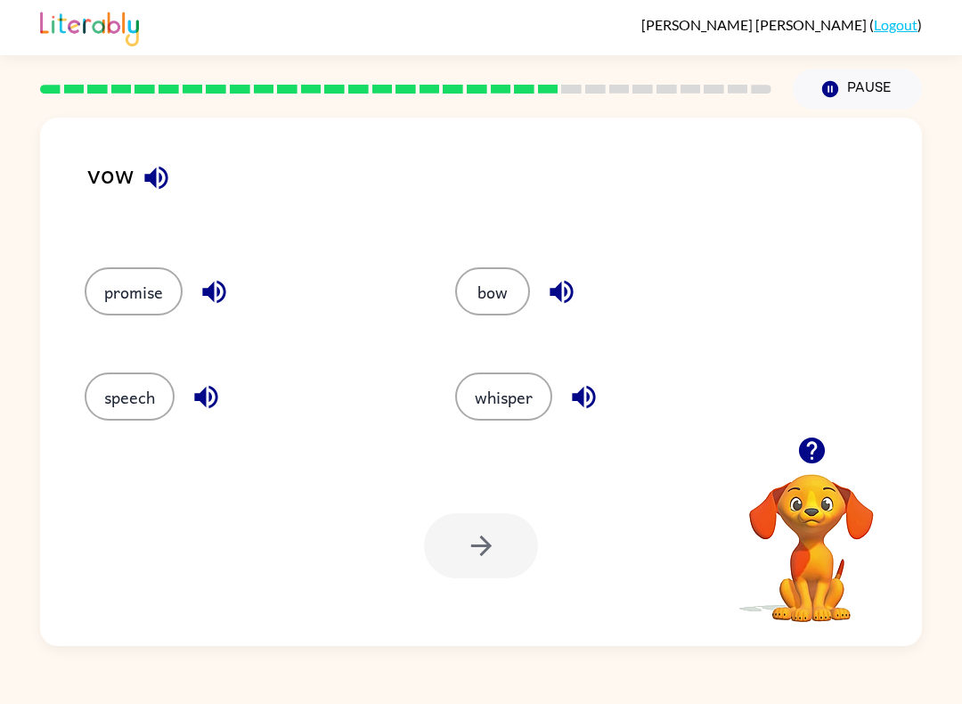
click at [165, 168] on icon "button" at bounding box center [156, 177] width 31 height 31
click at [107, 277] on button "promise" at bounding box center [134, 291] width 98 height 48
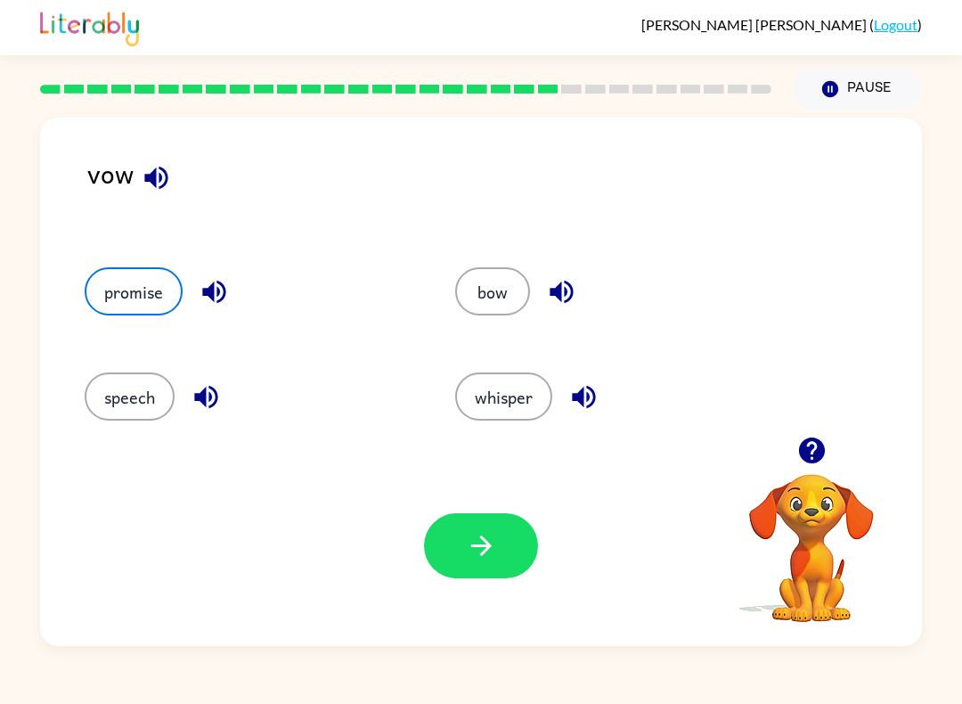
click at [486, 574] on button "button" at bounding box center [481, 545] width 114 height 65
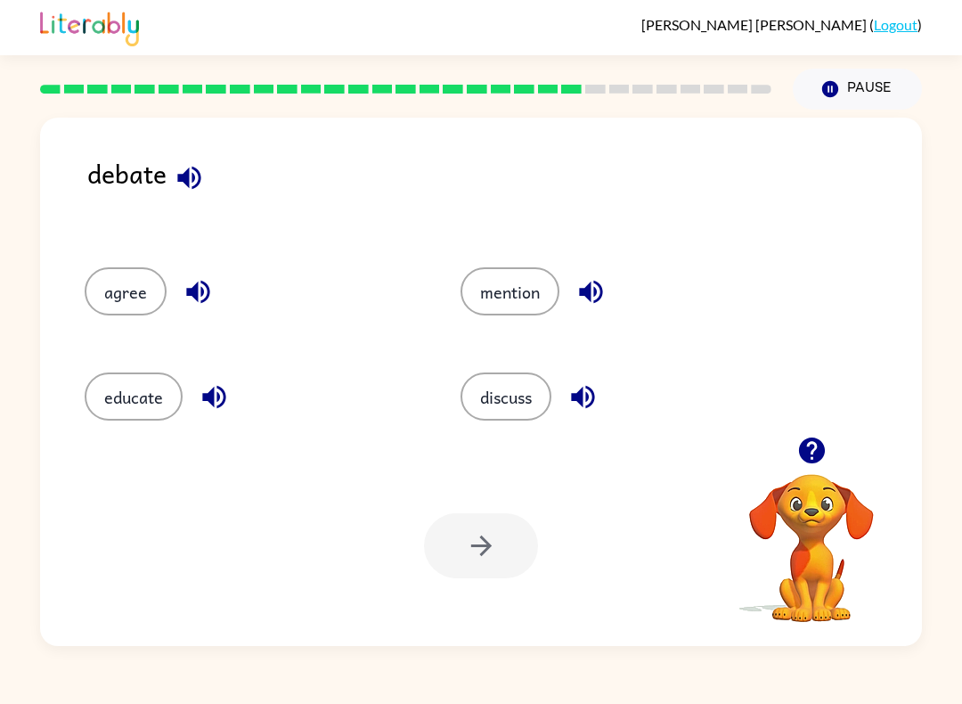
click at [197, 175] on icon "button" at bounding box center [189, 177] width 31 height 31
click at [119, 288] on button "agree" at bounding box center [126, 291] width 82 height 48
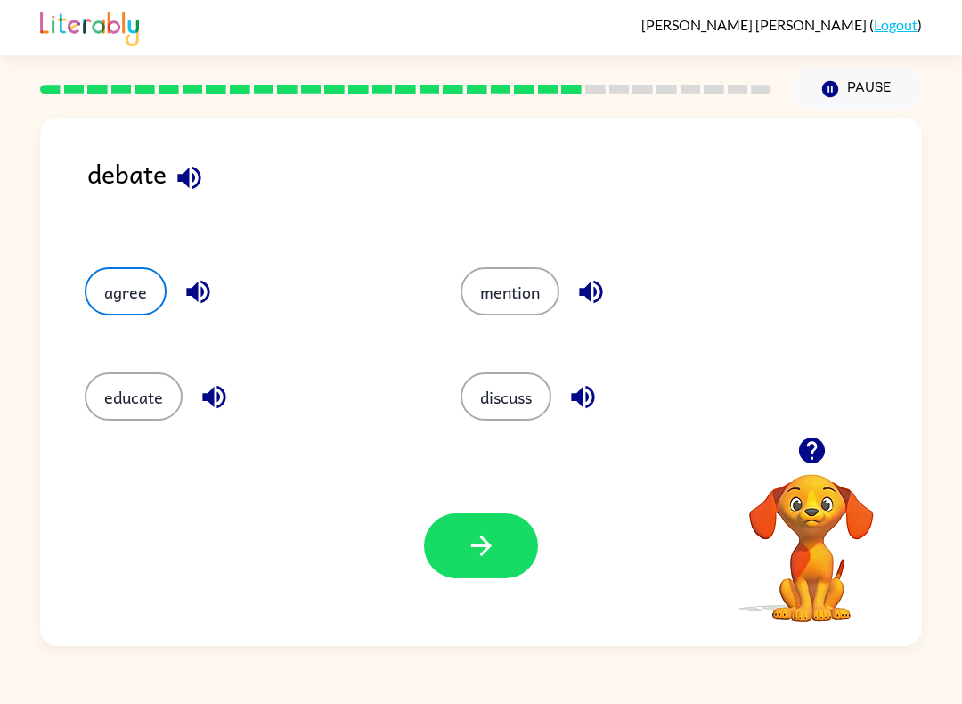
click at [451, 542] on button "button" at bounding box center [481, 545] width 114 height 65
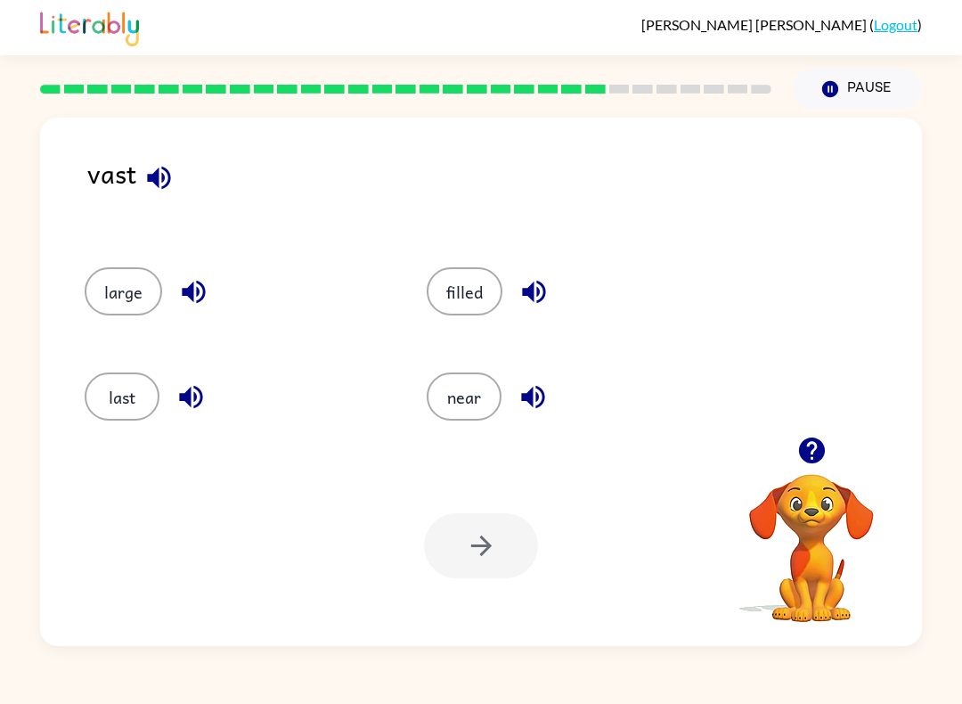
click at [179, 179] on button "button" at bounding box center [158, 177] width 45 height 45
click at [477, 401] on button "near" at bounding box center [464, 396] width 75 height 48
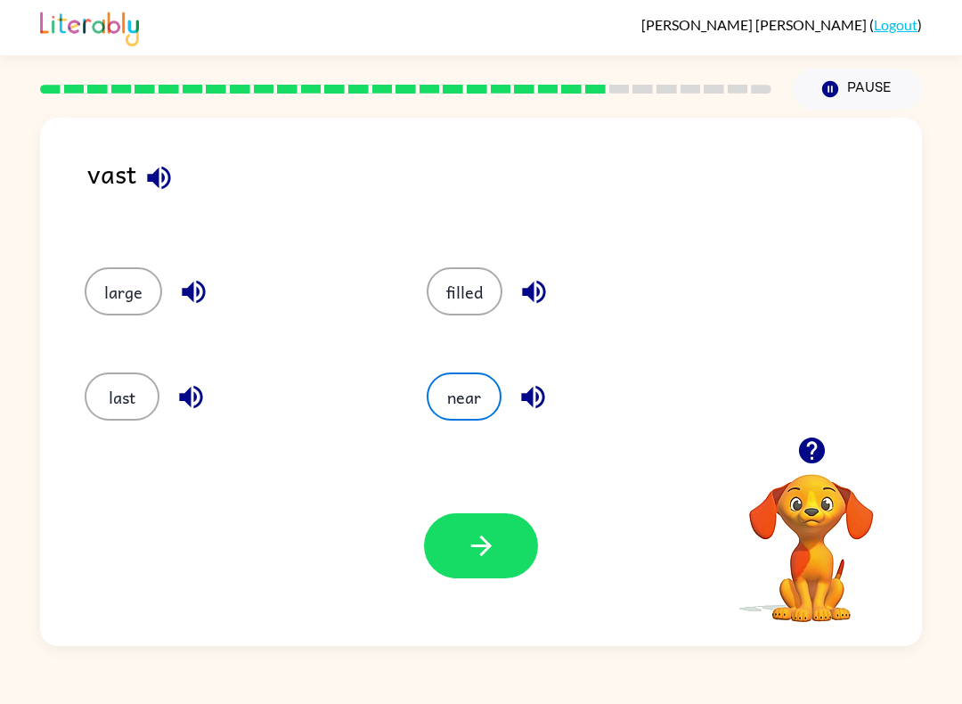
click at [501, 577] on button "button" at bounding box center [481, 545] width 114 height 65
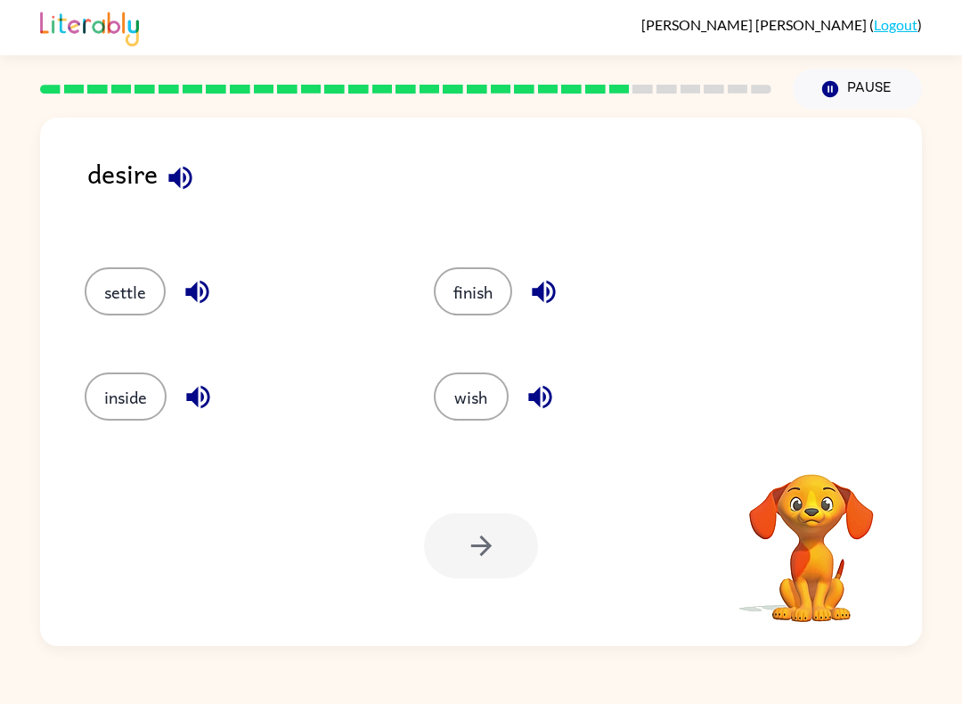
click at [183, 186] on icon "button" at bounding box center [180, 177] width 31 height 31
click at [139, 277] on button "settle" at bounding box center [125, 291] width 81 height 48
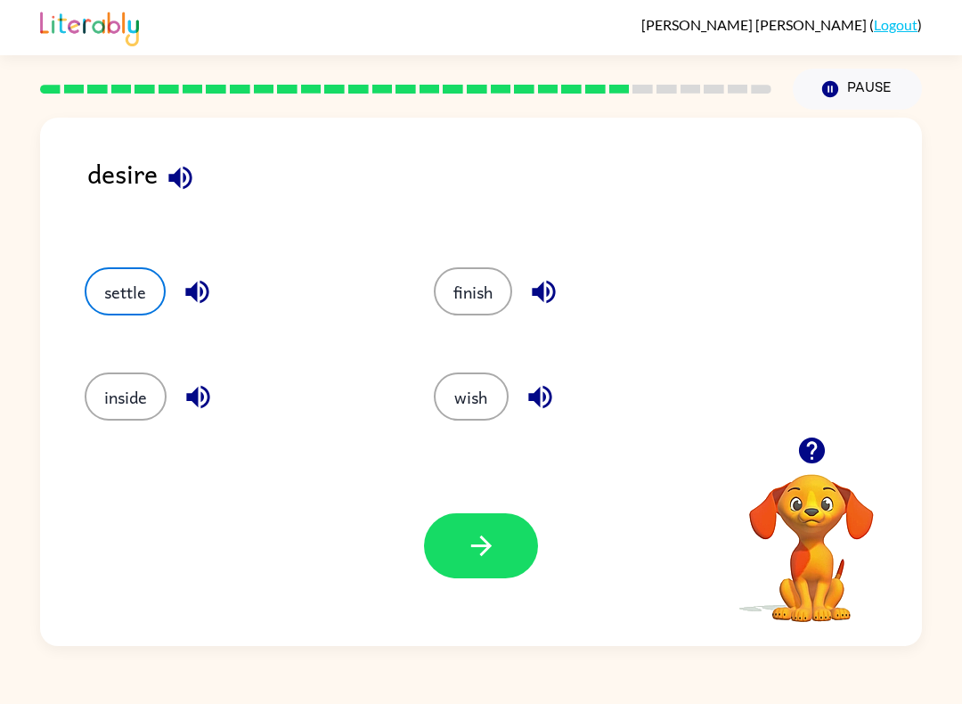
click at [483, 576] on button "button" at bounding box center [481, 545] width 114 height 65
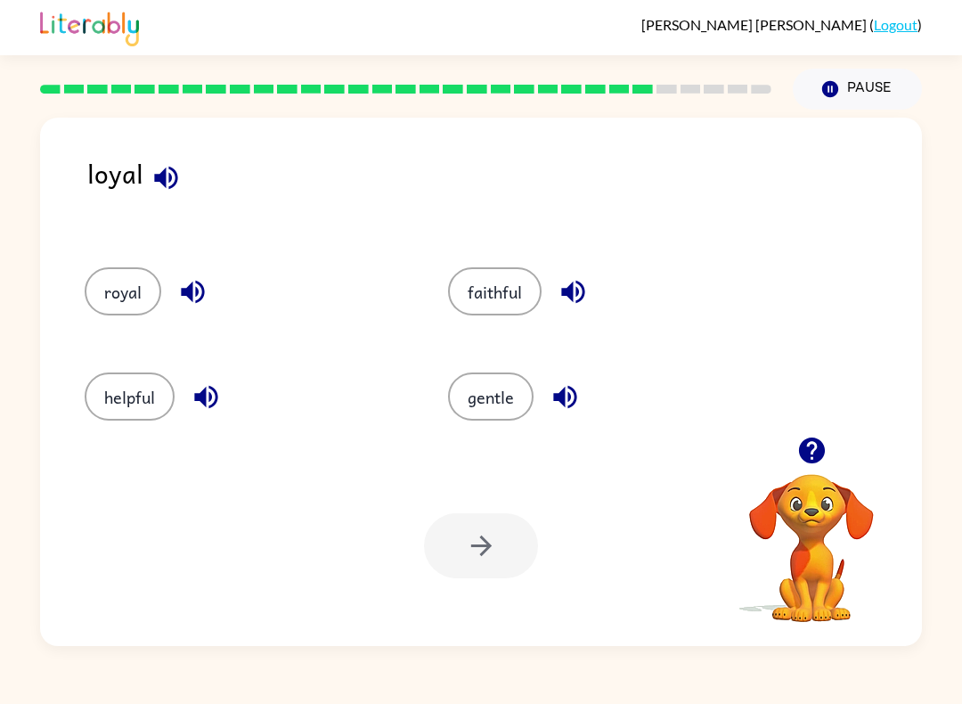
click at [171, 200] on button "button" at bounding box center [165, 177] width 45 height 45
click at [159, 169] on icon "button" at bounding box center [166, 177] width 31 height 31
click at [163, 175] on icon "button" at bounding box center [165, 177] width 23 height 23
click at [151, 180] on icon "button" at bounding box center [166, 177] width 31 height 31
click at [497, 406] on button "gentle" at bounding box center [491, 396] width 86 height 48
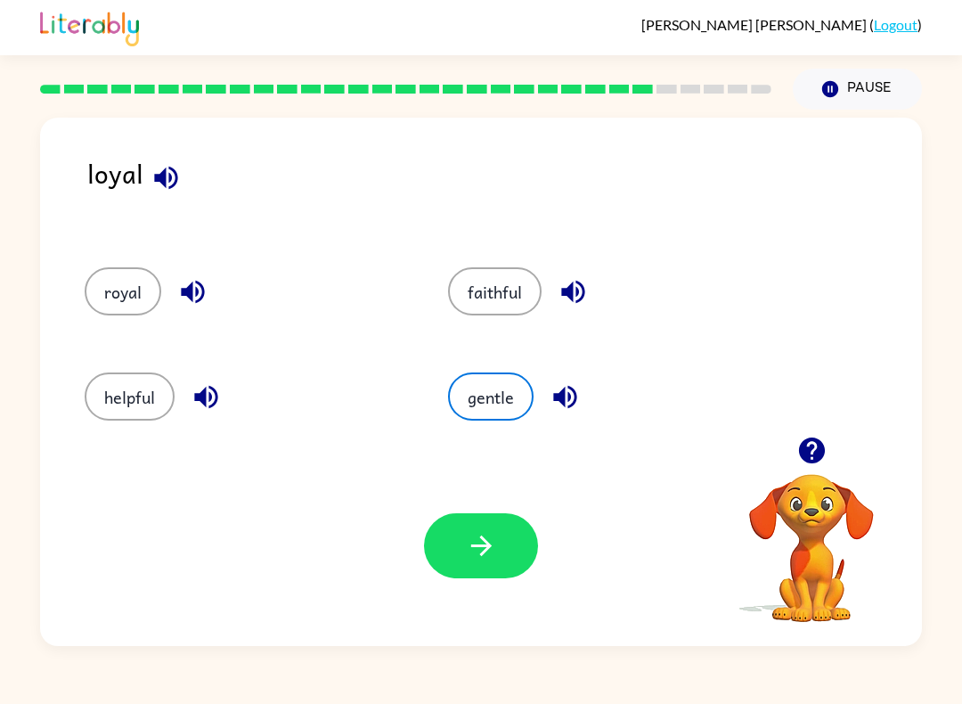
click at [450, 559] on button "button" at bounding box center [481, 545] width 114 height 65
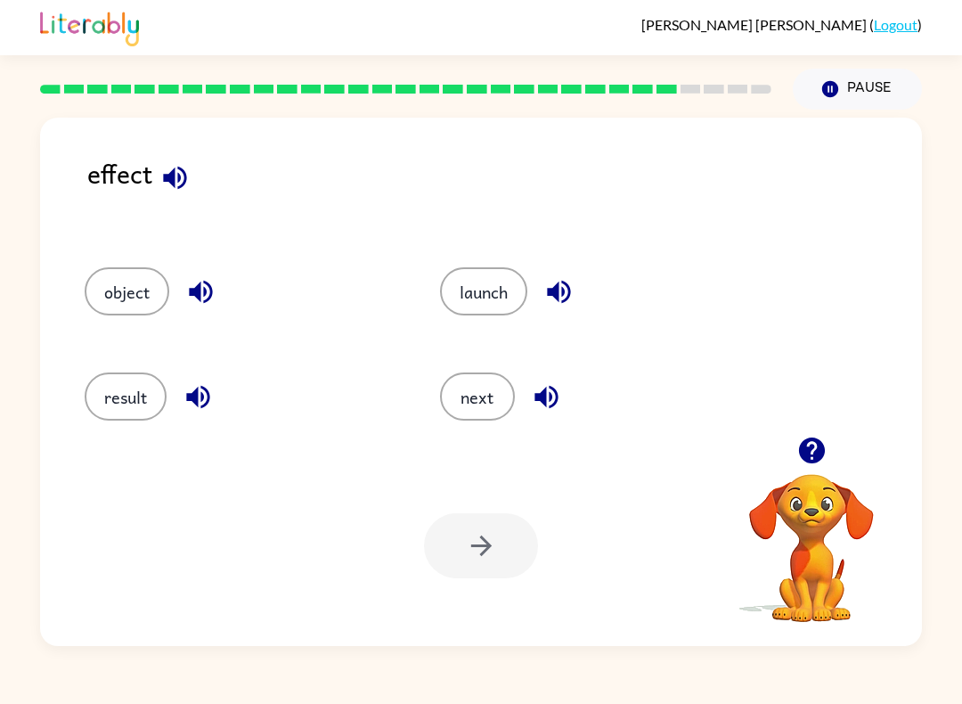
click at [172, 187] on icon "button" at bounding box center [174, 177] width 31 height 31
click at [119, 380] on button "result" at bounding box center [126, 396] width 82 height 48
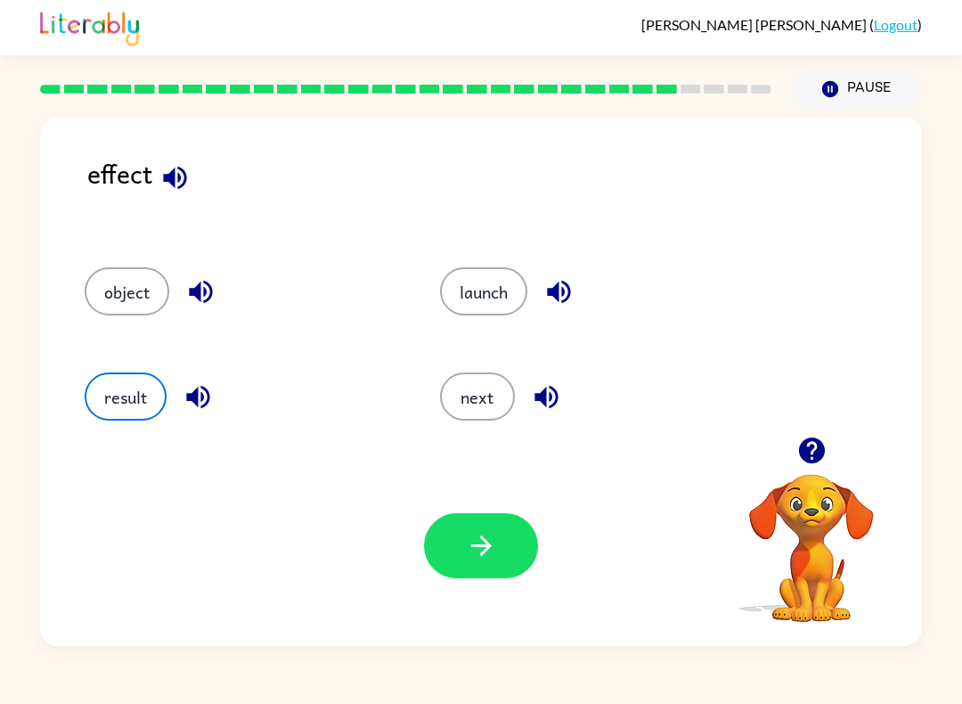
click at [469, 529] on button "button" at bounding box center [481, 545] width 114 height 65
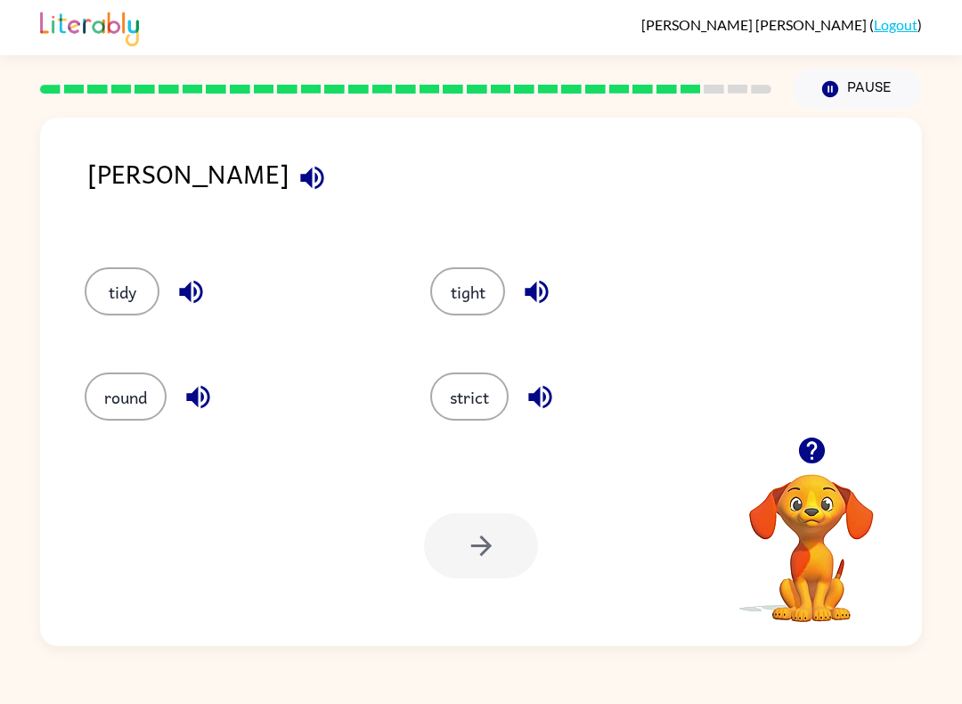
click at [289, 171] on button "button" at bounding box center [311, 177] width 45 height 45
click at [140, 175] on div "[PERSON_NAME]" at bounding box center [504, 192] width 835 height 78
click at [297, 192] on icon "button" at bounding box center [312, 177] width 31 height 31
click at [494, 397] on button "strict" at bounding box center [469, 396] width 78 height 48
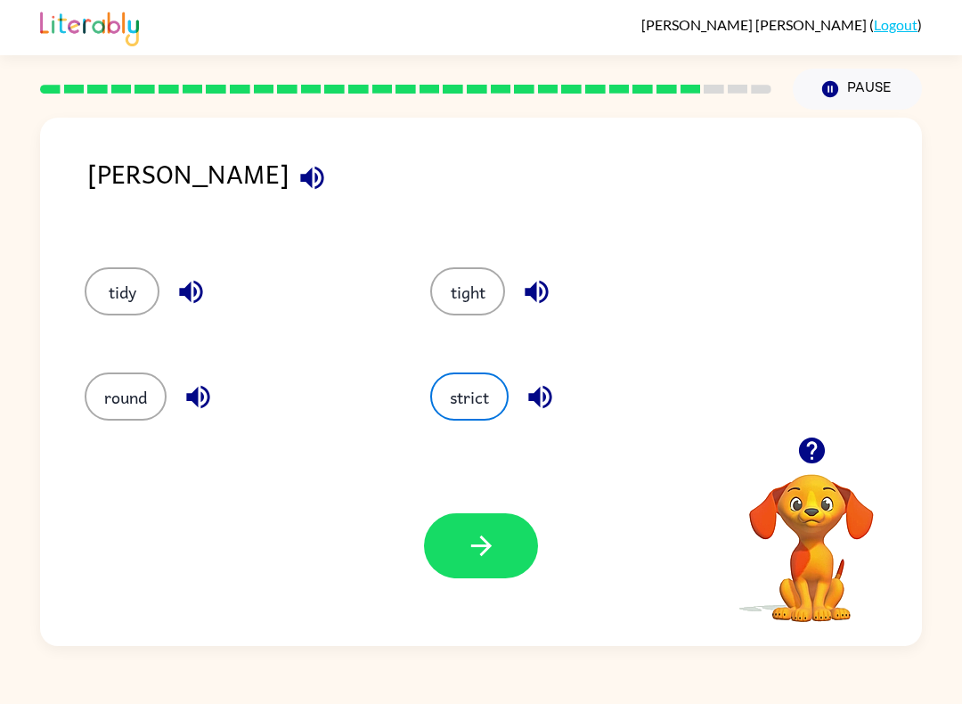
click at [491, 299] on button "tight" at bounding box center [467, 291] width 75 height 48
click at [487, 550] on icon "button" at bounding box center [480, 545] width 20 height 20
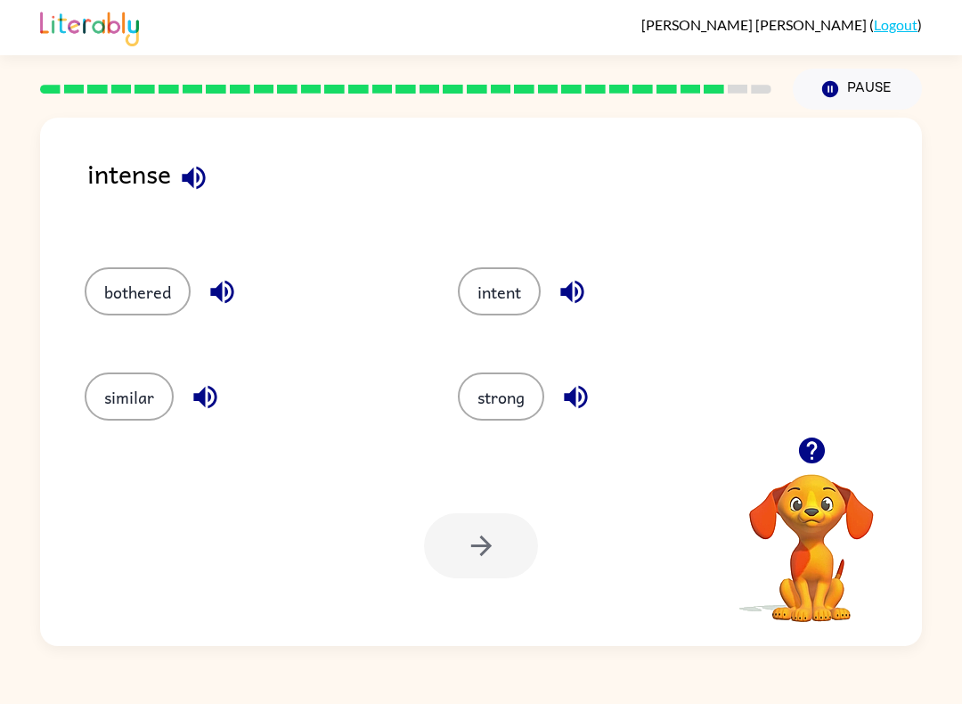
click at [223, 144] on div "intense bothered intent similar strong Your browser must support playing .mp4 f…" at bounding box center [481, 382] width 882 height 528
click at [222, 144] on div "intense bothered intent similar strong Your browser must support playing .mp4 f…" at bounding box center [481, 382] width 882 height 528
click at [216, 161] on div "intense" at bounding box center [504, 192] width 835 height 78
click at [216, 160] on div "intense" at bounding box center [504, 192] width 835 height 78
click at [197, 175] on icon "button" at bounding box center [193, 177] width 31 height 31
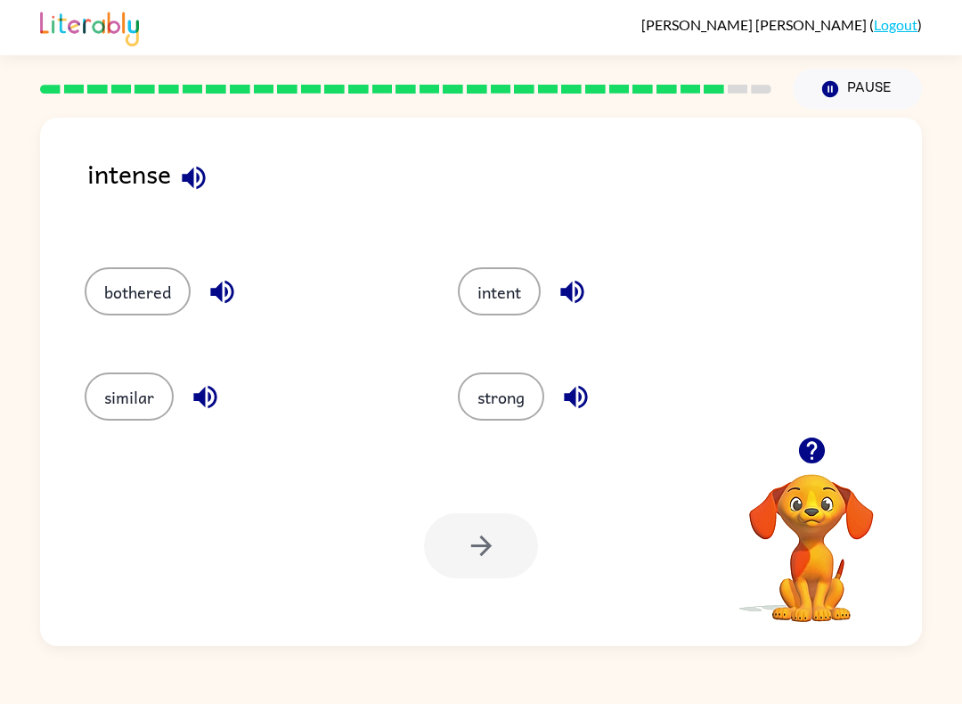
click at [521, 384] on button "strong" at bounding box center [501, 396] width 86 height 48
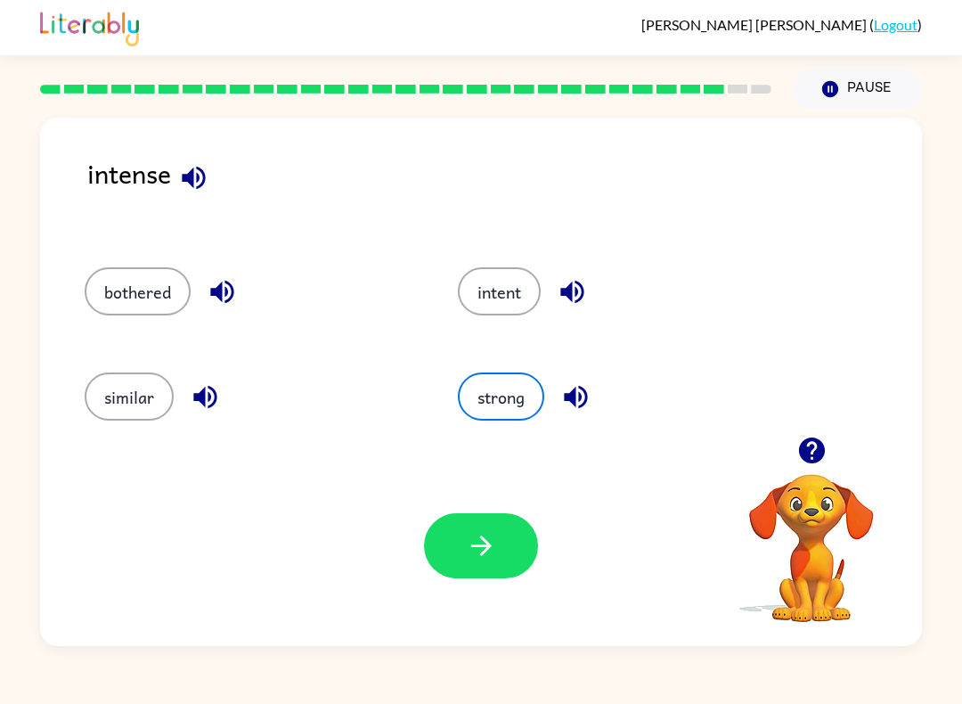
click at [483, 538] on icon "button" at bounding box center [480, 545] width 20 height 20
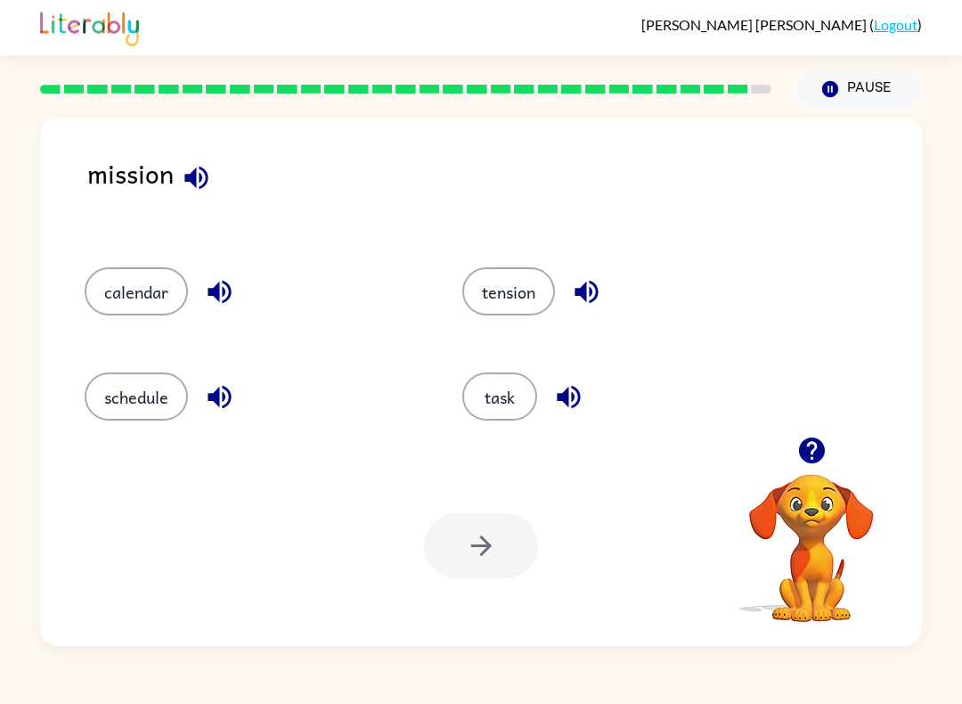
click at [213, 179] on button "button" at bounding box center [196, 177] width 45 height 45
click at [540, 433] on div "task" at bounding box center [617, 390] width 378 height 105
click at [516, 385] on button "task" at bounding box center [499, 396] width 75 height 48
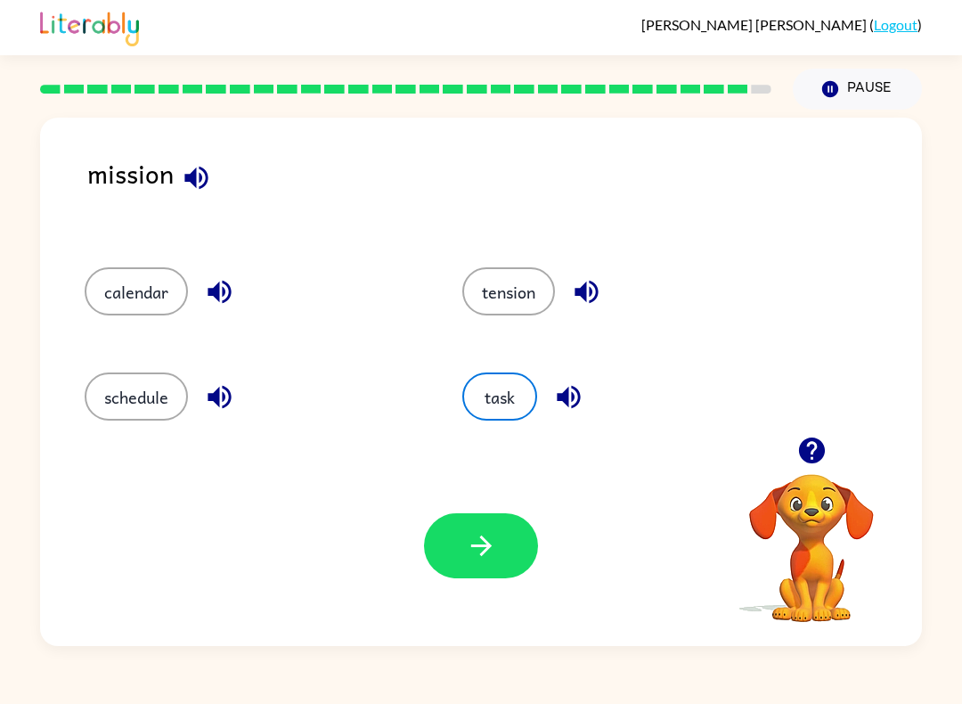
click at [526, 606] on div "Your browser must support playing .mp4 files to use Literably. Please try using…" at bounding box center [481, 545] width 882 height 200
click at [507, 553] on button "button" at bounding box center [481, 545] width 114 height 65
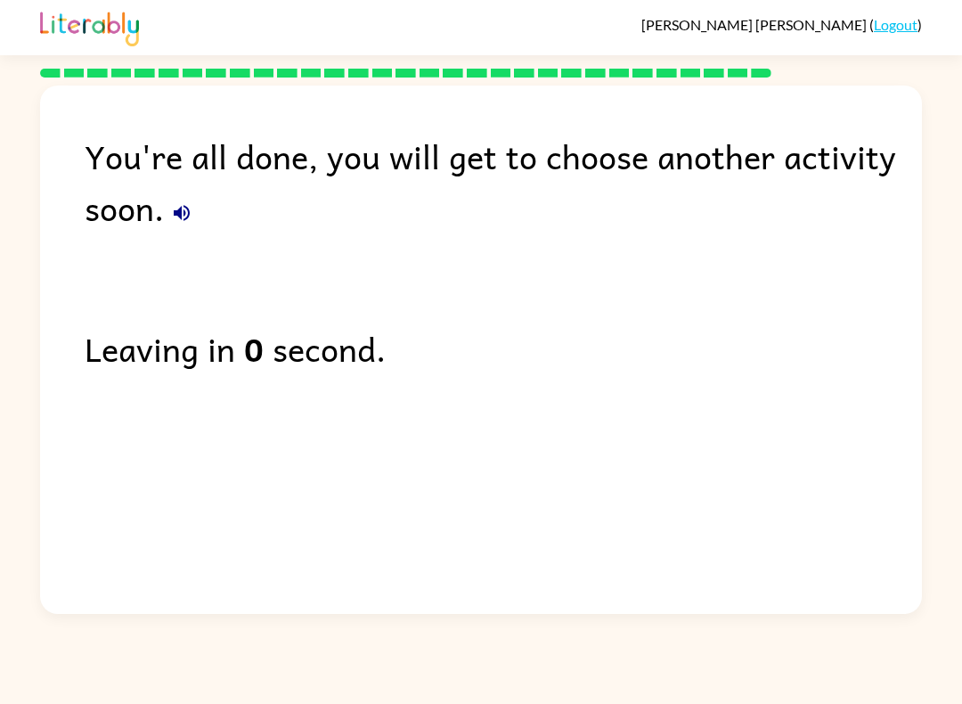
click at [11, 35] on div "[PERSON_NAME] ( Logout )" at bounding box center [481, 27] width 962 height 55
